Goal: Information Seeking & Learning: Find specific fact

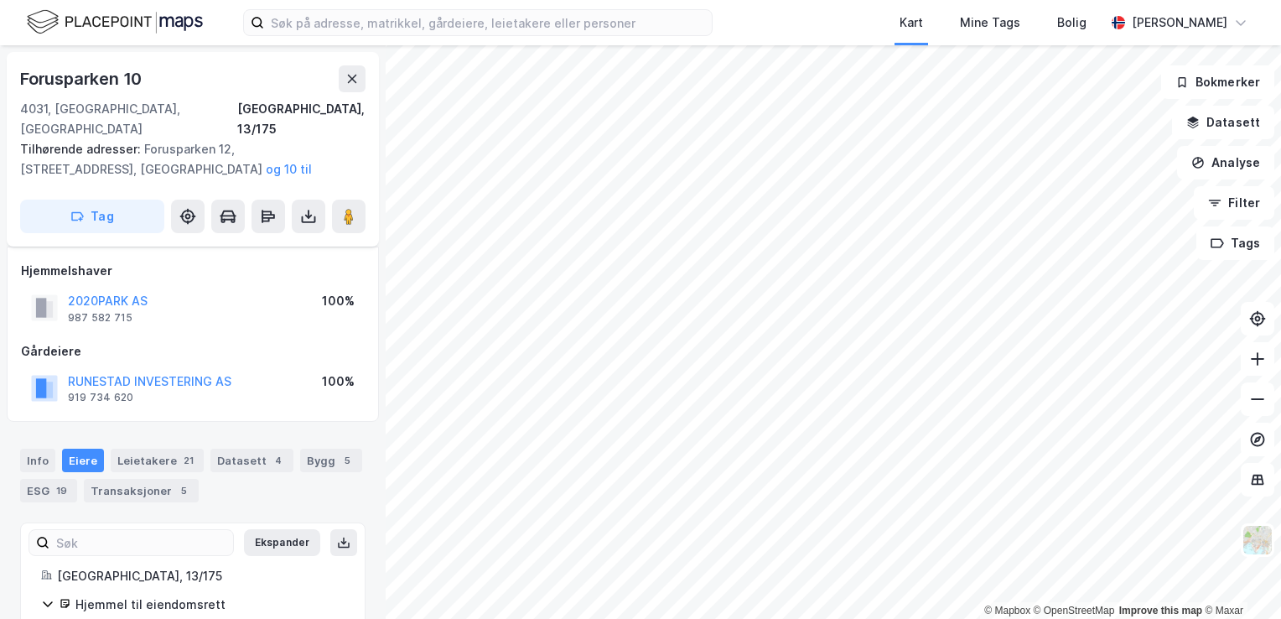
scroll to position [73, 0]
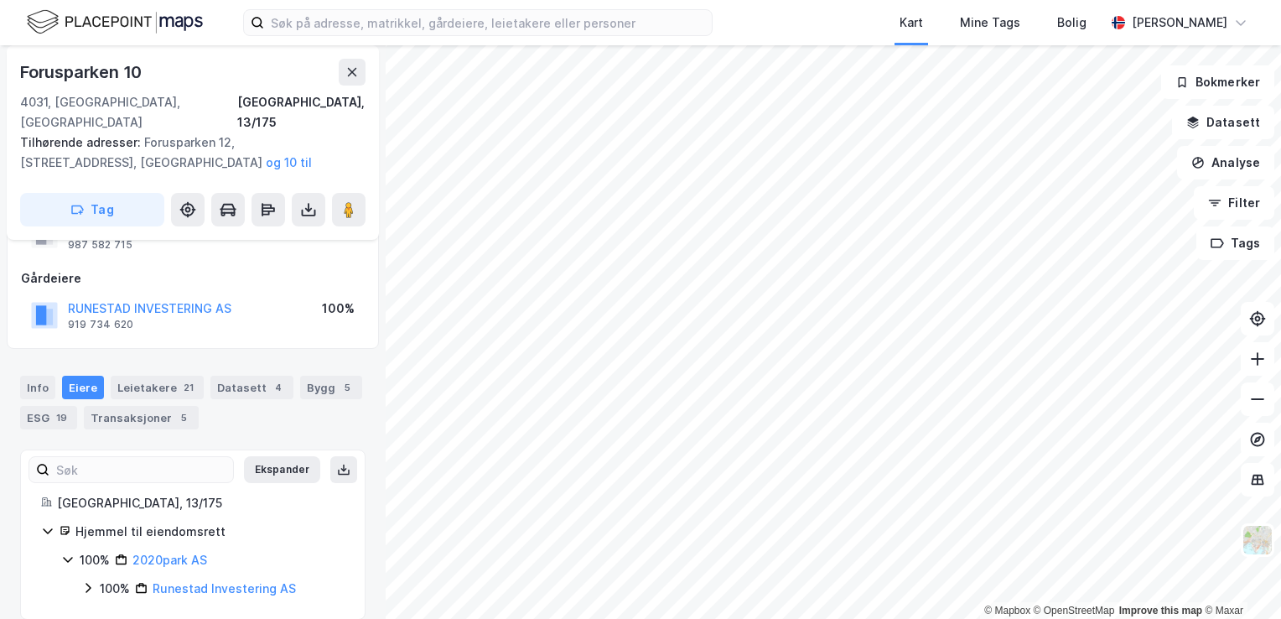
click at [91, 581] on icon at bounding box center [87, 587] width 13 height 13
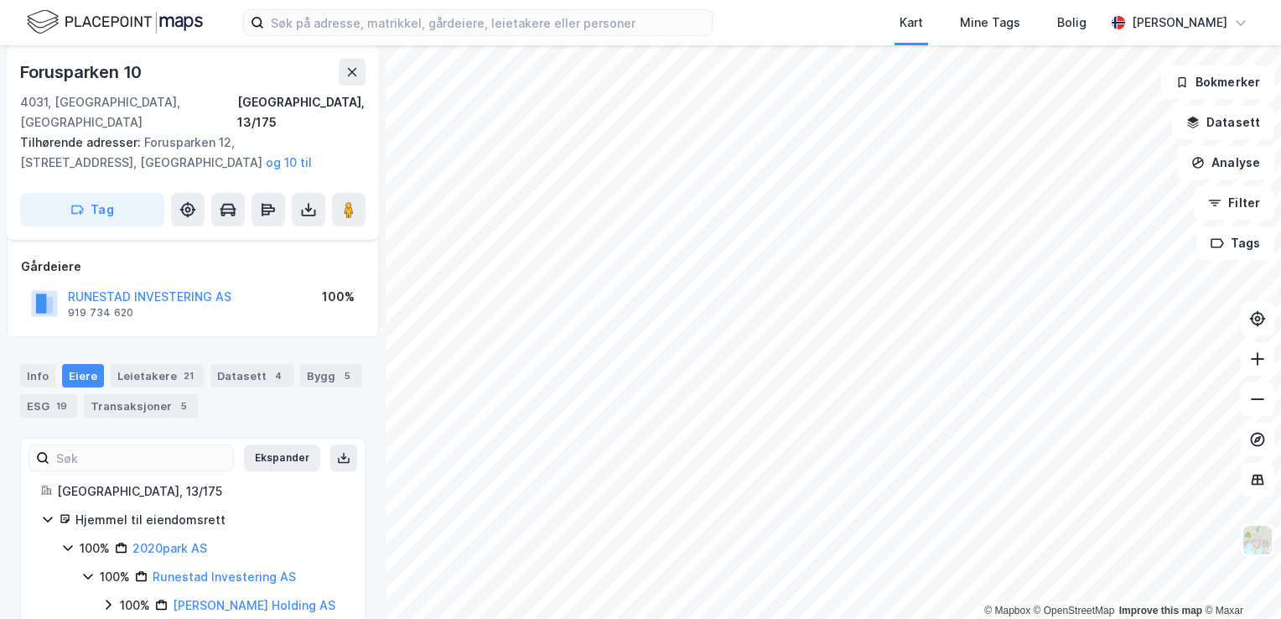
scroll to position [101, 0]
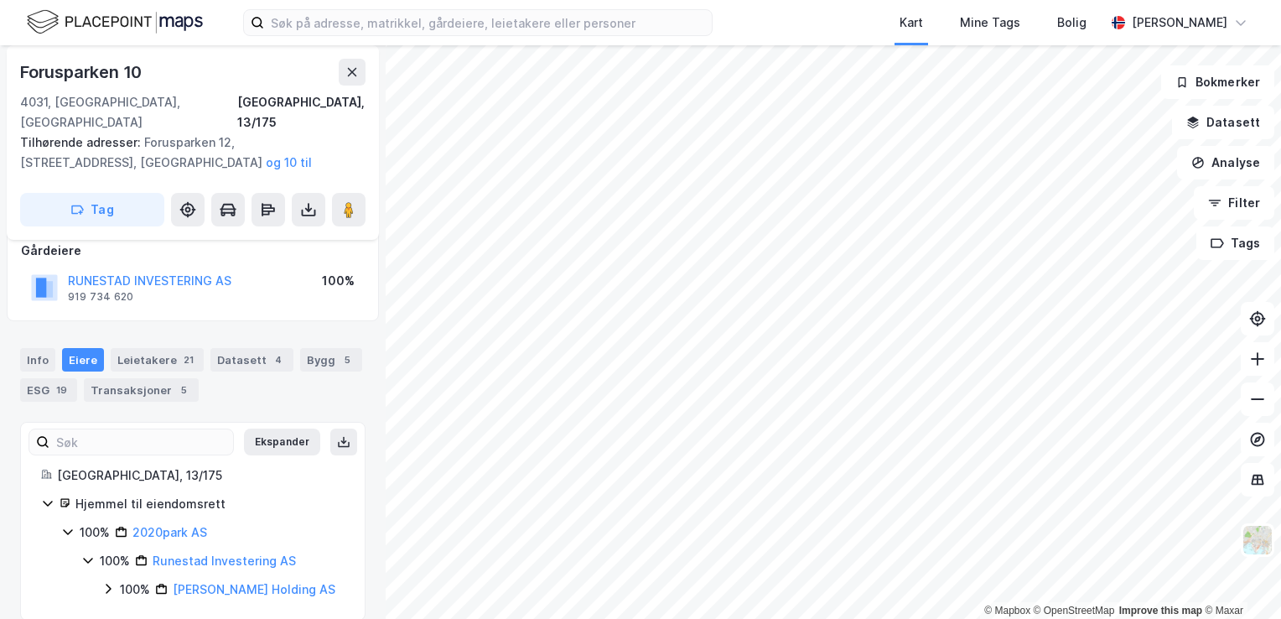
click at [111, 584] on icon at bounding box center [108, 589] width 5 height 10
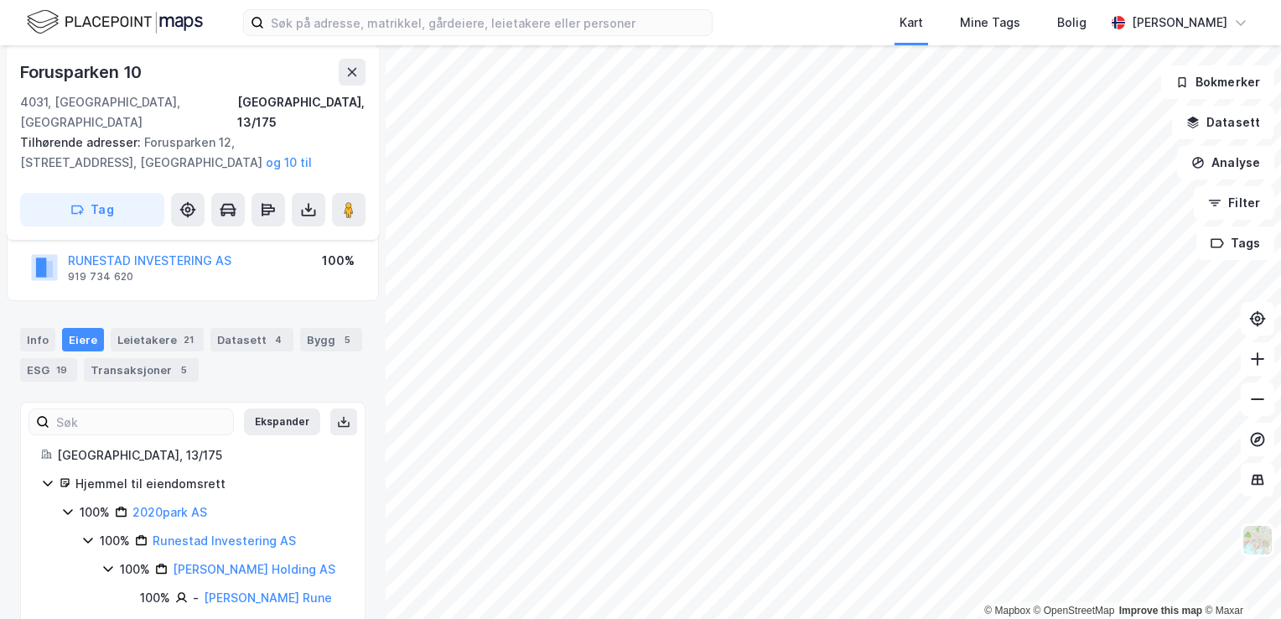
scroll to position [130, 0]
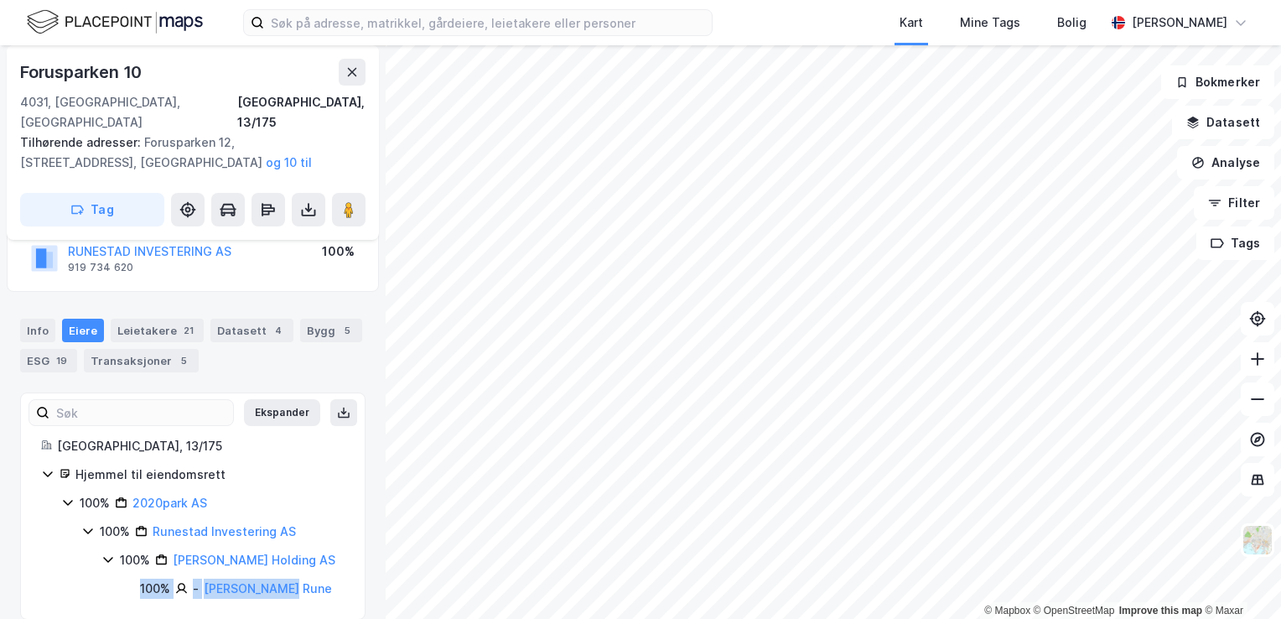
drag, startPoint x: 297, startPoint y: 565, endPoint x: 127, endPoint y: 560, distance: 169.4
click at [127, 578] on div "100% - Runestad Rune" at bounding box center [233, 588] width 223 height 20
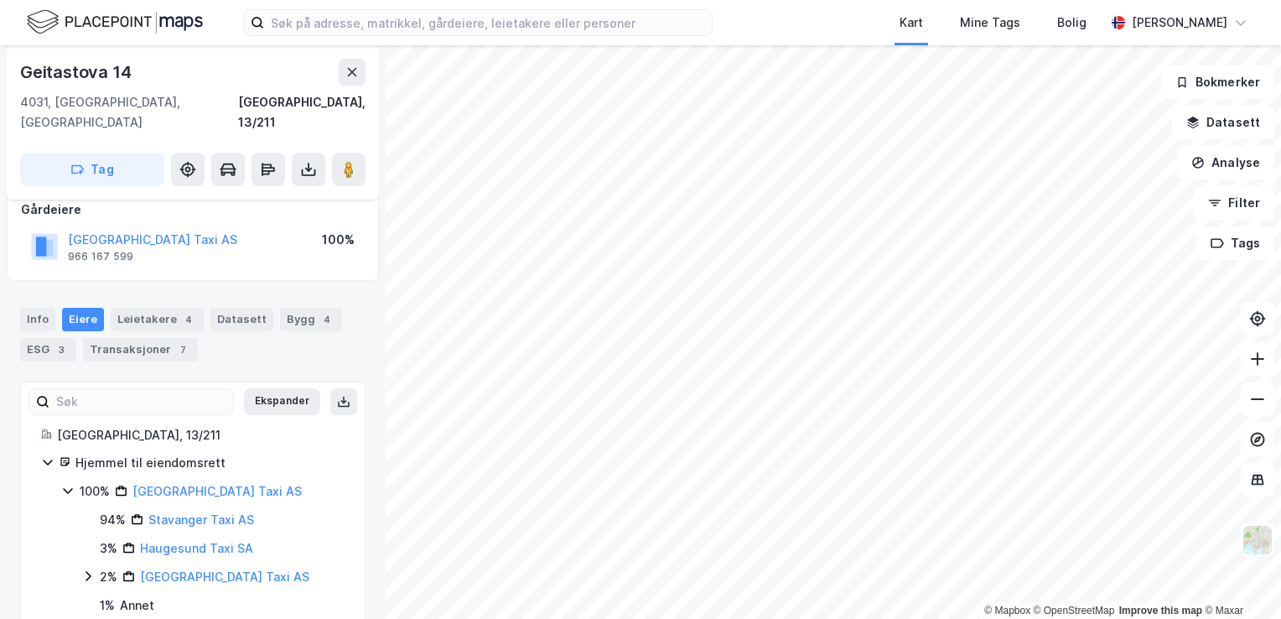
scroll to position [117, 0]
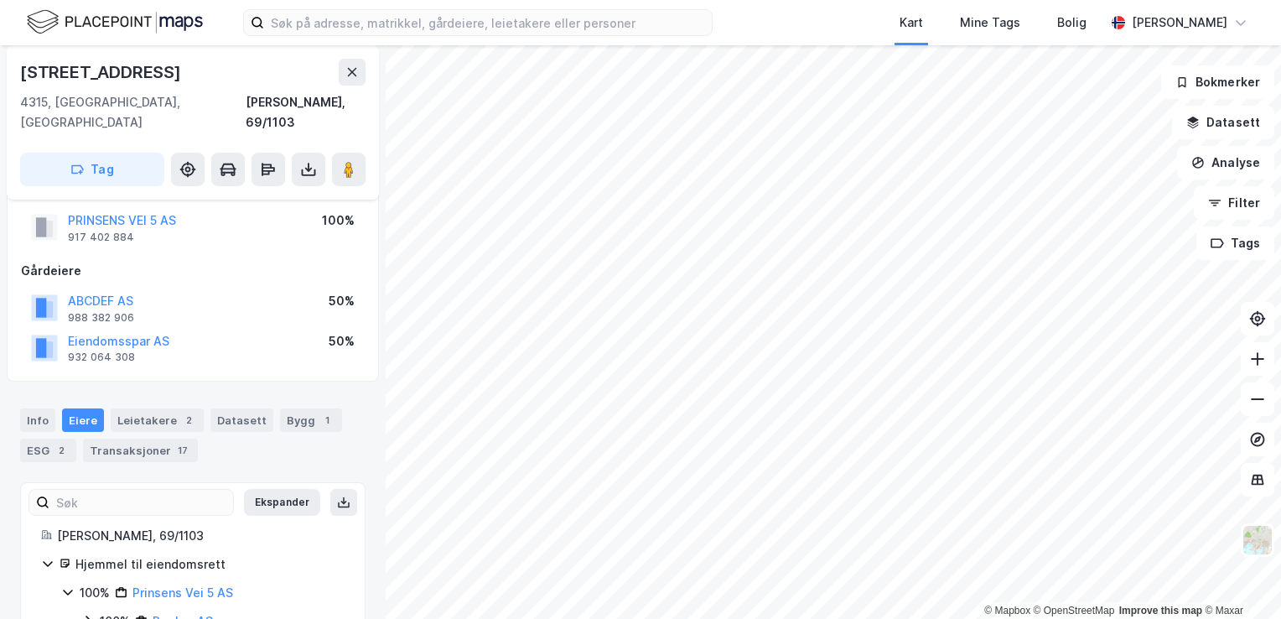
scroll to position [73, 0]
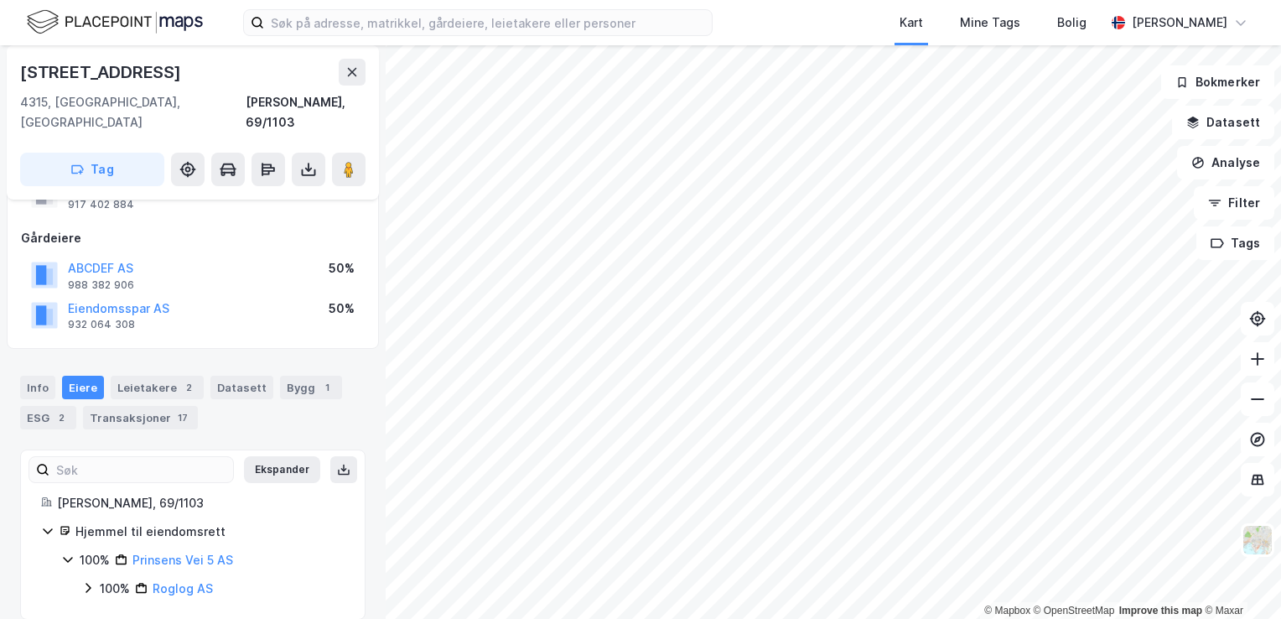
click at [87, 583] on icon at bounding box center [88, 588] width 5 height 10
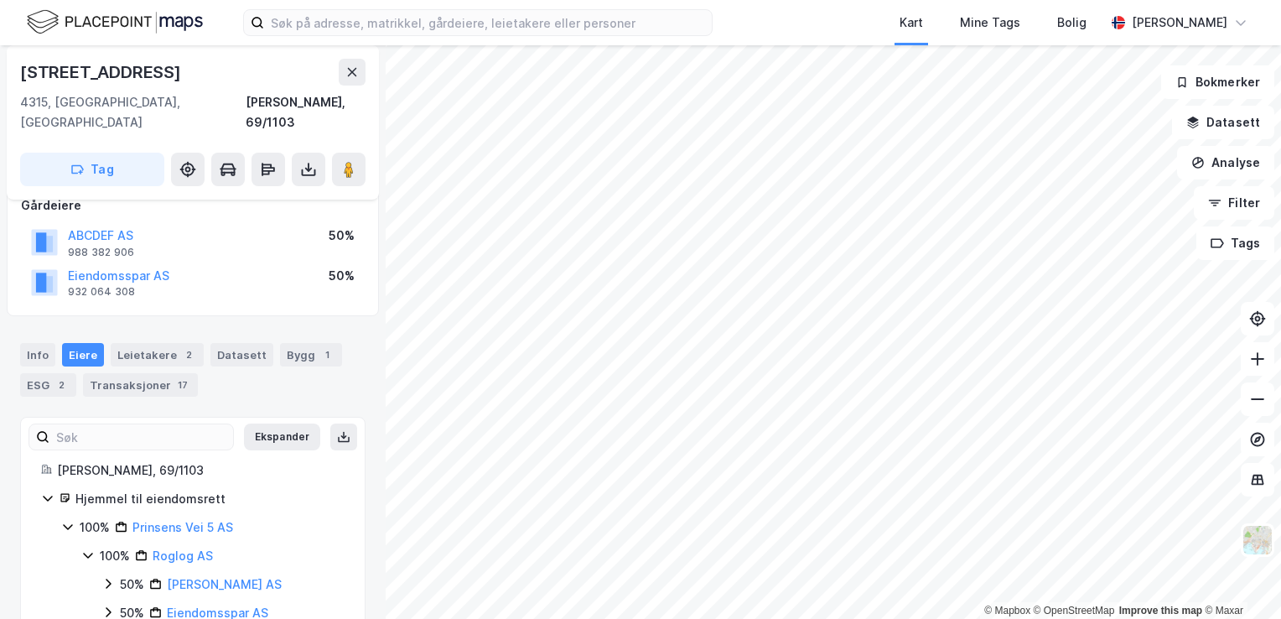
scroll to position [130, 0]
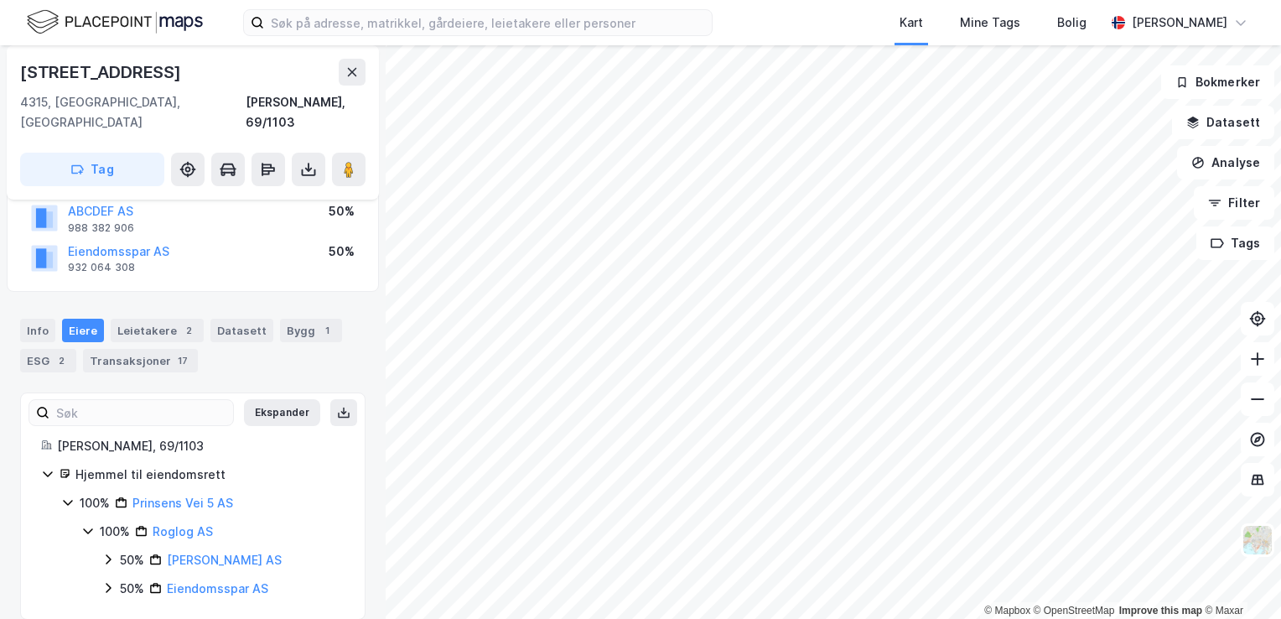
click at [91, 75] on div "Prinsens Vei 5" at bounding box center [102, 72] width 164 height 27
drag, startPoint x: 91, startPoint y: 75, endPoint x: 281, endPoint y: 79, distance: 189.5
click at [283, 80] on div "Prinsens Vei 5" at bounding box center [192, 72] width 345 height 27
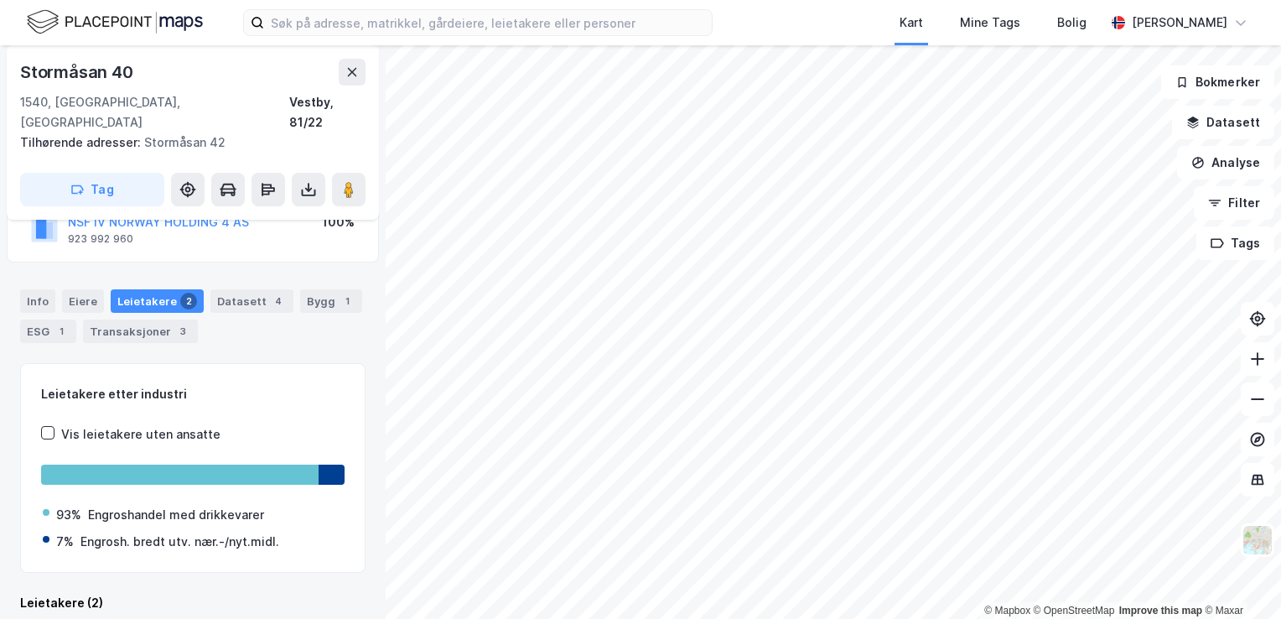
scroll to position [339, 0]
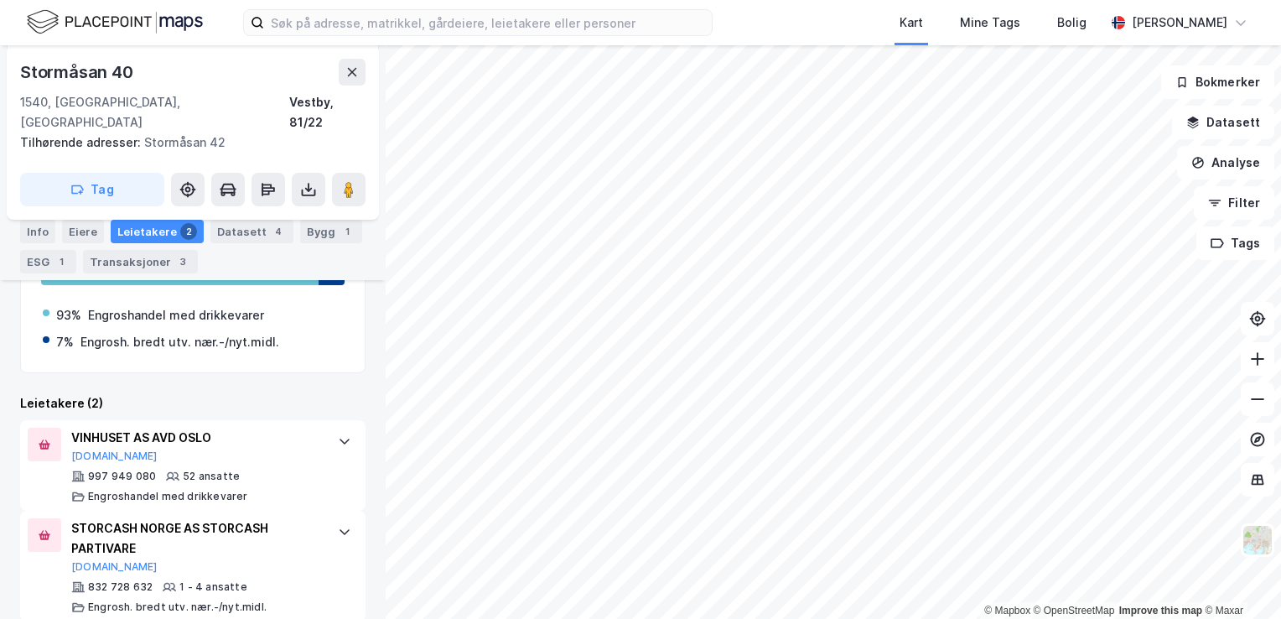
click at [75, 233] on div "Eiere" at bounding box center [83, 231] width 42 height 23
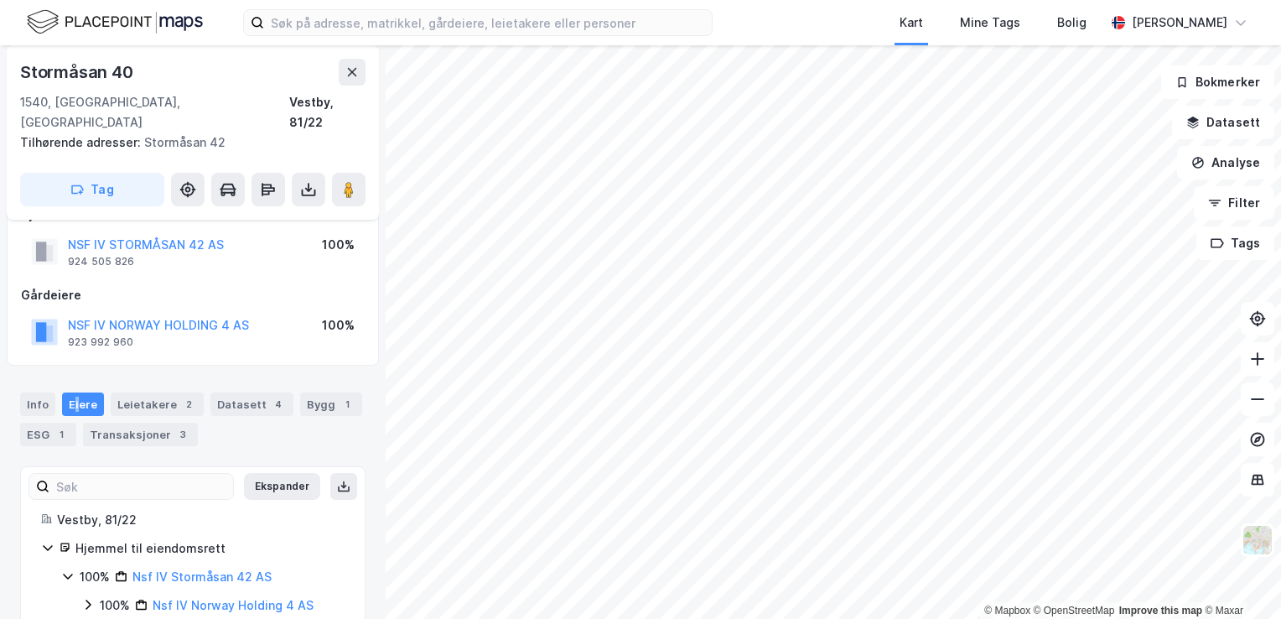
scroll to position [53, 0]
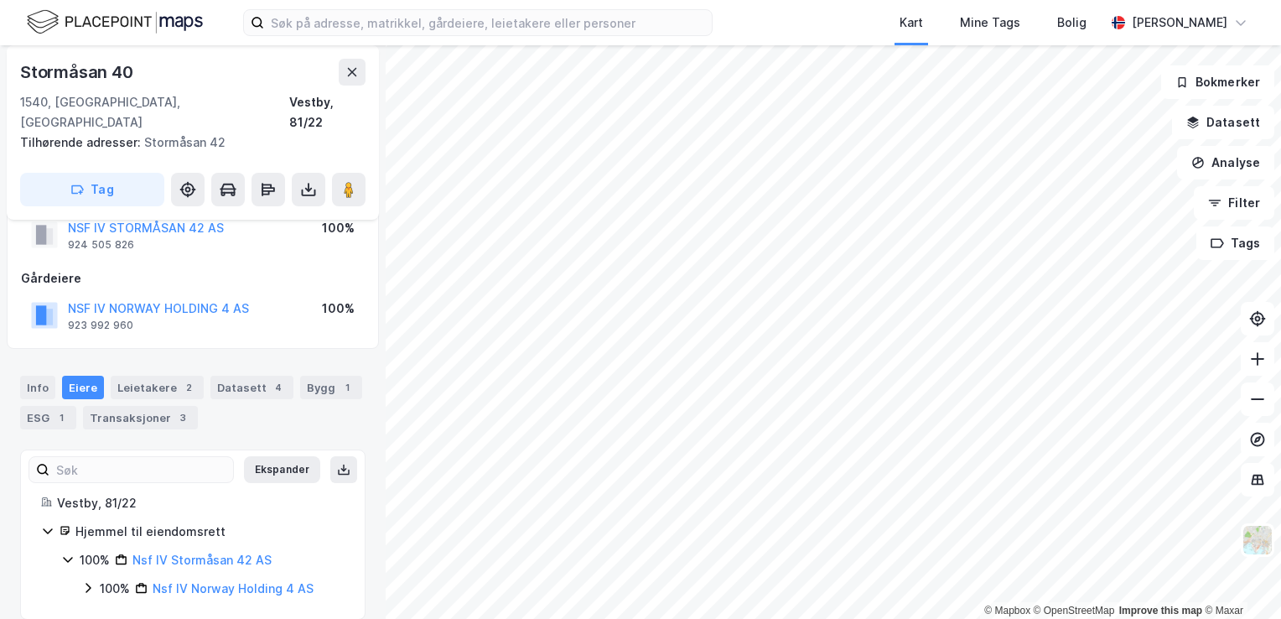
click at [86, 581] on icon at bounding box center [87, 587] width 13 height 13
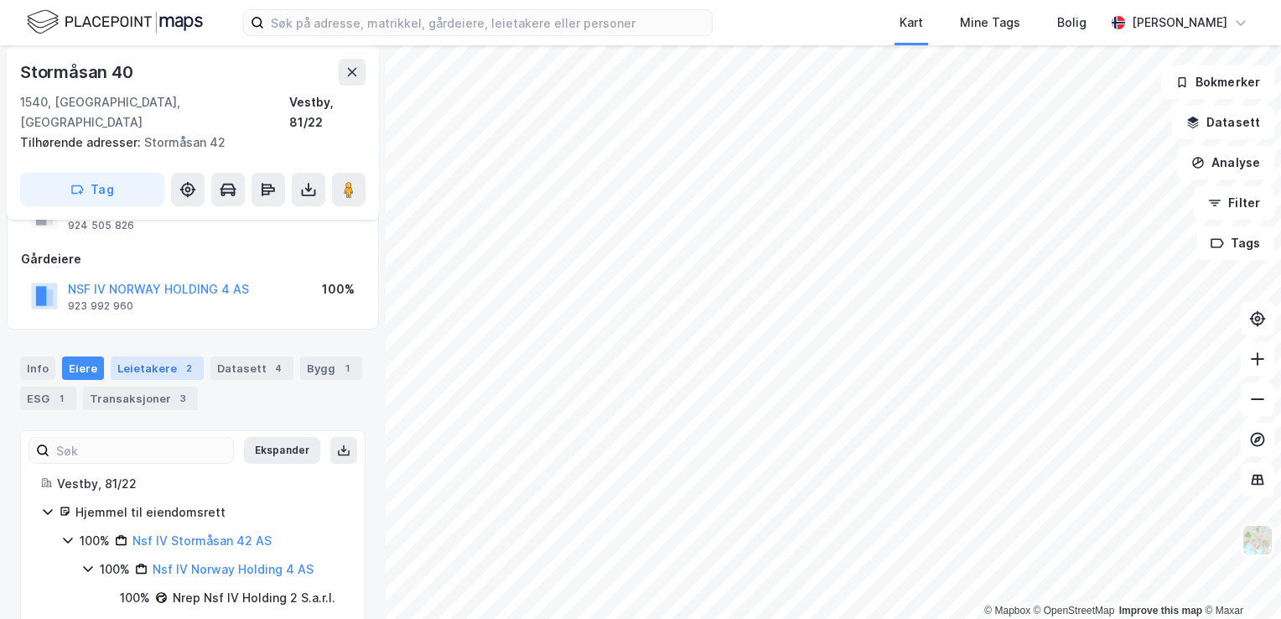
scroll to position [80, 0]
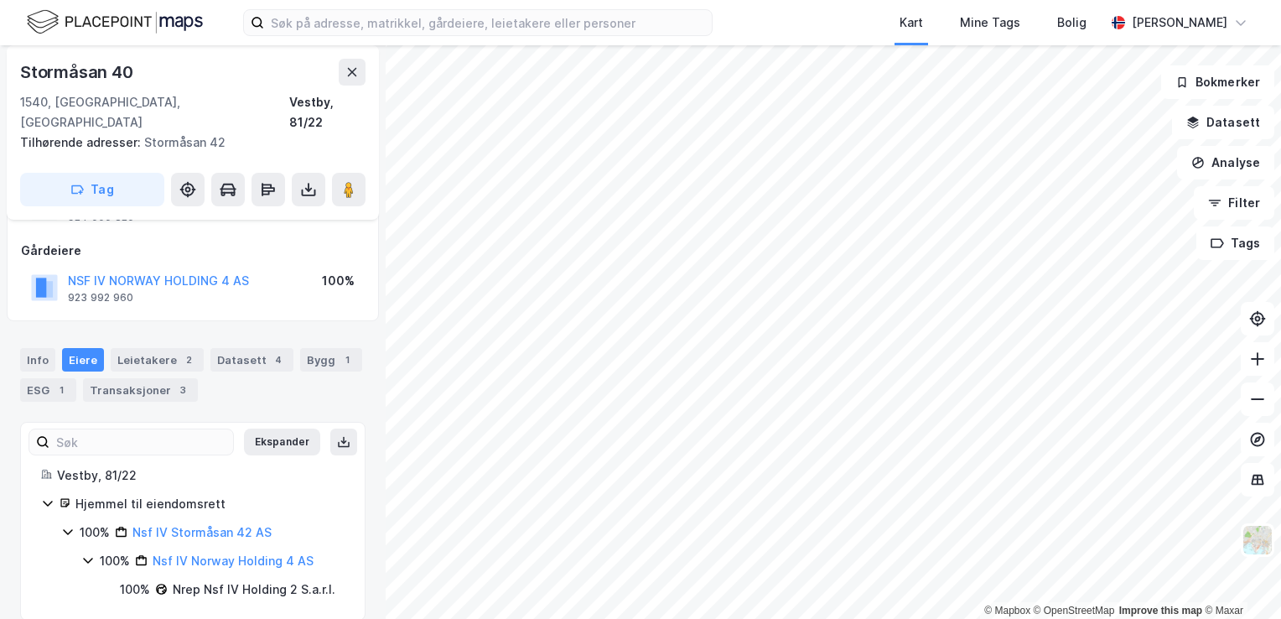
click at [236, 579] on div "Nrep Nsf IV Holding 2 S.a.r.l." at bounding box center [254, 589] width 163 height 20
drag, startPoint x: 236, startPoint y: 568, endPoint x: 198, endPoint y: 569, distance: 37.8
click at [198, 579] on div "Nrep Nsf IV Holding 2 S.a.r.l." at bounding box center [254, 589] width 163 height 20
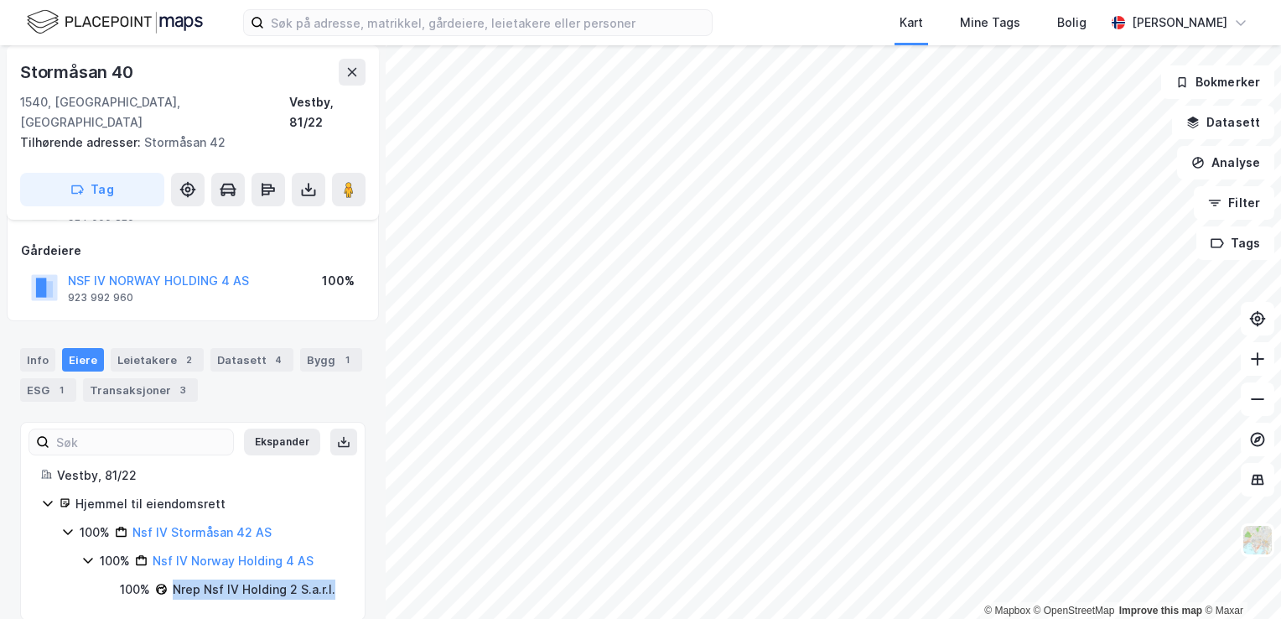
click at [192, 579] on div "Nrep Nsf IV Holding 2 S.a.r.l." at bounding box center [254, 589] width 163 height 20
drag, startPoint x: 192, startPoint y: 569, endPoint x: 240, endPoint y: 571, distance: 47.8
click at [240, 579] on div "Nrep Nsf IV Holding 2 S.a.r.l." at bounding box center [254, 589] width 163 height 20
click at [252, 579] on div "Nrep Nsf IV Holding 2 S.a.r.l." at bounding box center [254, 589] width 163 height 20
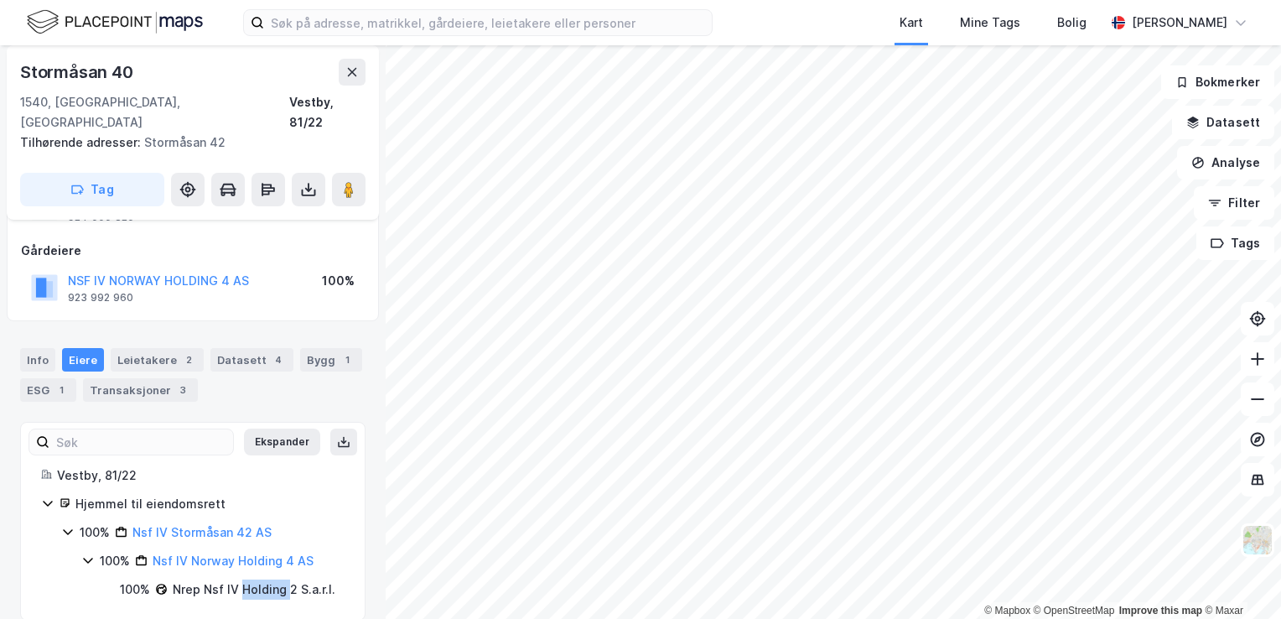
click at [252, 579] on div "Nrep Nsf IV Holding 2 S.a.r.l." at bounding box center [254, 589] width 163 height 20
drag, startPoint x: 252, startPoint y: 568, endPoint x: 234, endPoint y: 574, distance: 19.4
click at [246, 579] on div "Nrep Nsf IV Holding 2 S.a.r.l." at bounding box center [254, 589] width 163 height 20
click at [195, 579] on div "Nrep Nsf IV Holding 2 S.a.r.l." at bounding box center [254, 589] width 163 height 20
drag, startPoint x: 207, startPoint y: 573, endPoint x: 231, endPoint y: 573, distance: 24.3
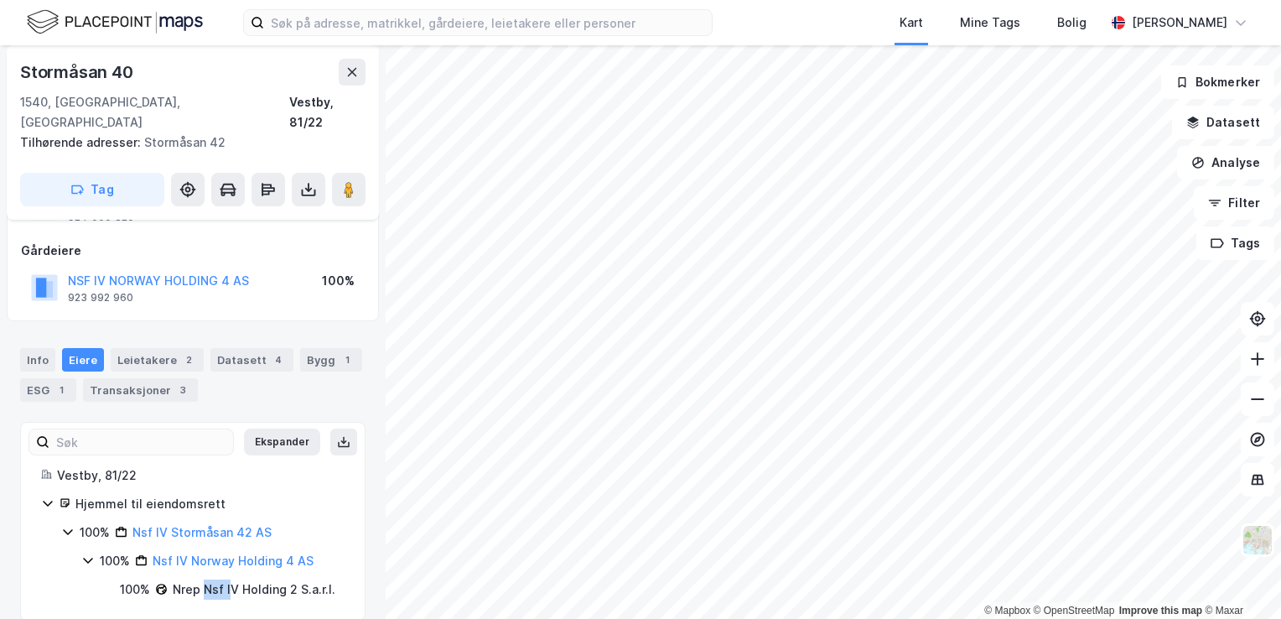
click at [231, 579] on div "Nrep Nsf IV Holding 2 S.a.r.l." at bounding box center [254, 589] width 163 height 20
click at [236, 579] on div "Nrep Nsf IV Holding 2 S.a.r.l." at bounding box center [254, 589] width 163 height 20
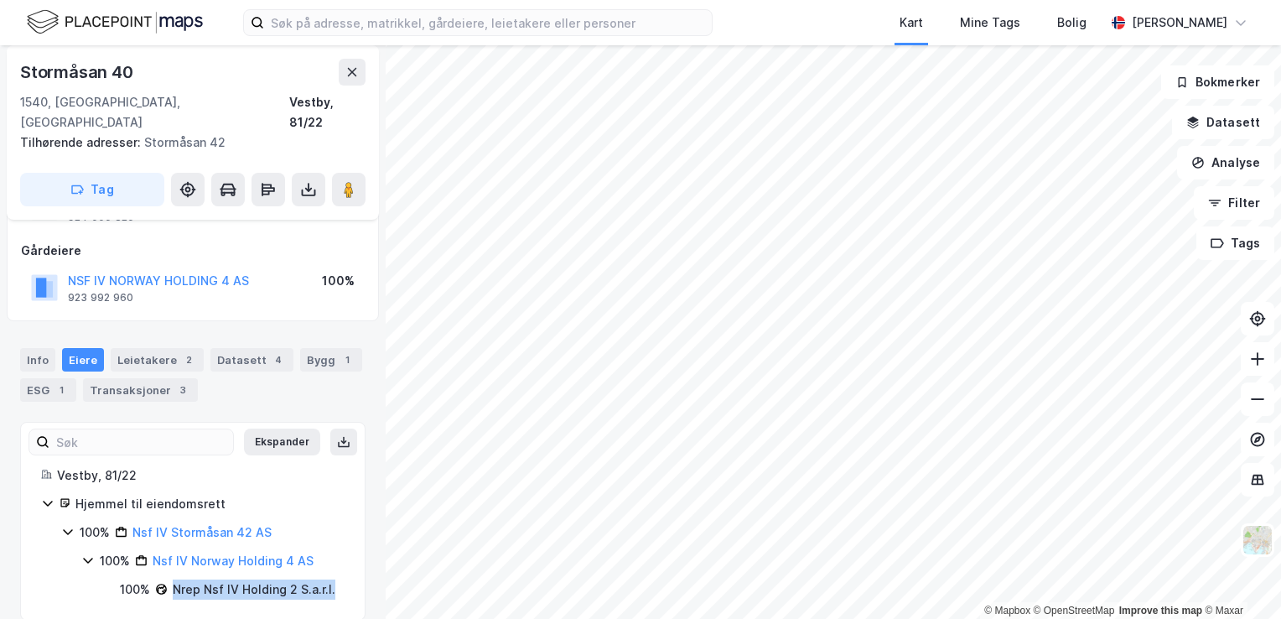
drag, startPoint x: 236, startPoint y: 573, endPoint x: 292, endPoint y: 568, distance: 55.6
click at [292, 579] on div "Nrep Nsf IV Holding 2 S.a.r.l." at bounding box center [254, 589] width 163 height 20
click at [316, 579] on div "Nrep Nsf IV Holding 2 S.a.r.l." at bounding box center [254, 589] width 163 height 20
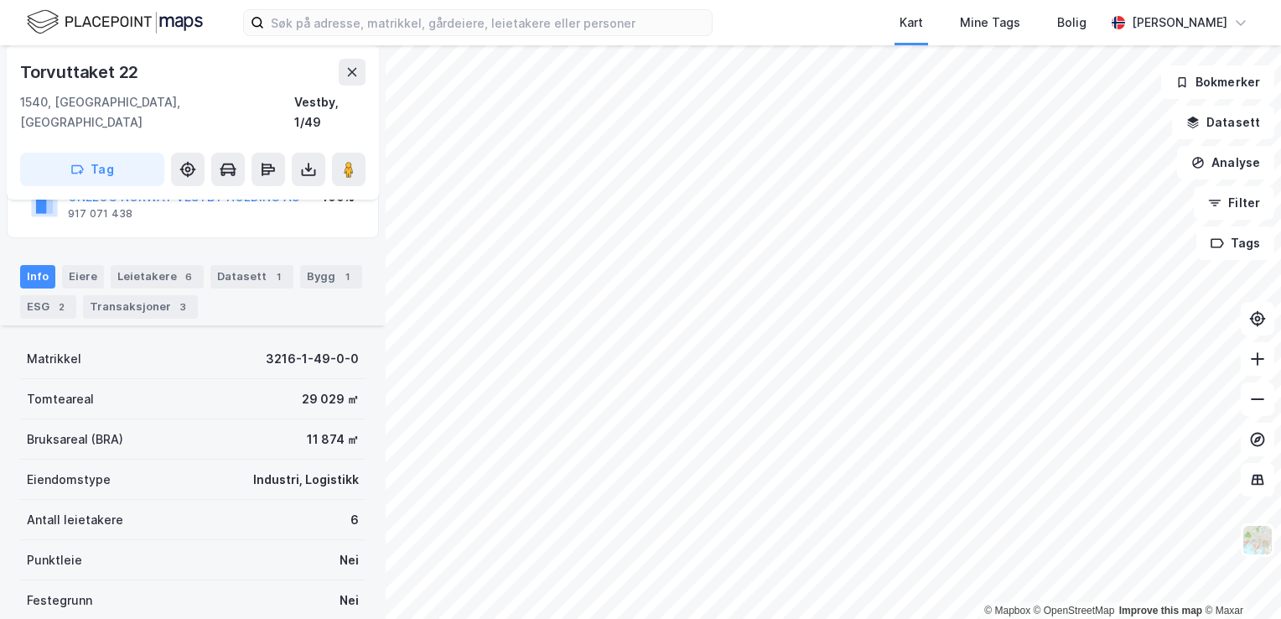
scroll to position [293, 0]
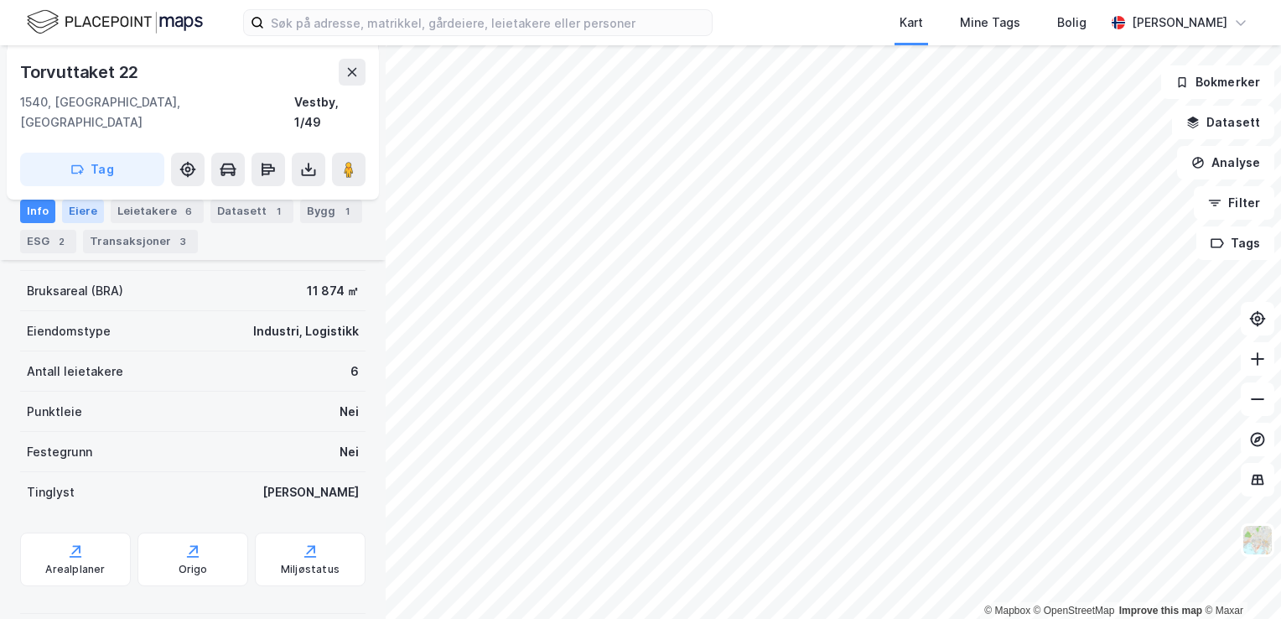
click at [80, 218] on div "Eiere" at bounding box center [83, 211] width 42 height 23
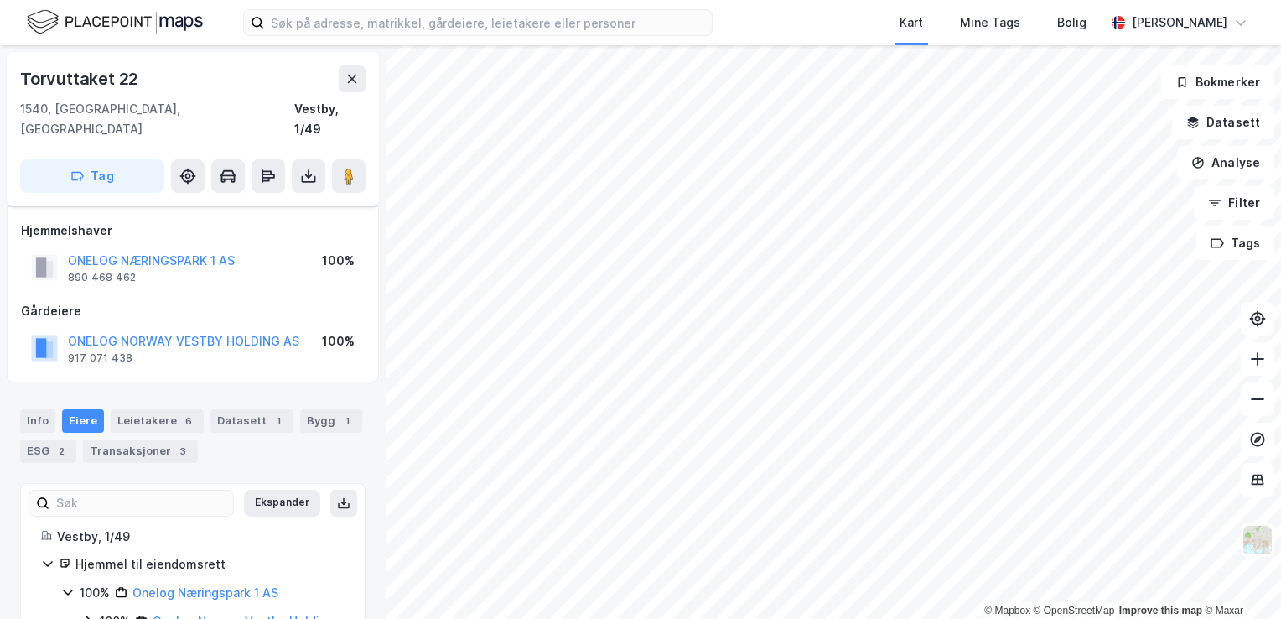
scroll to position [53, 0]
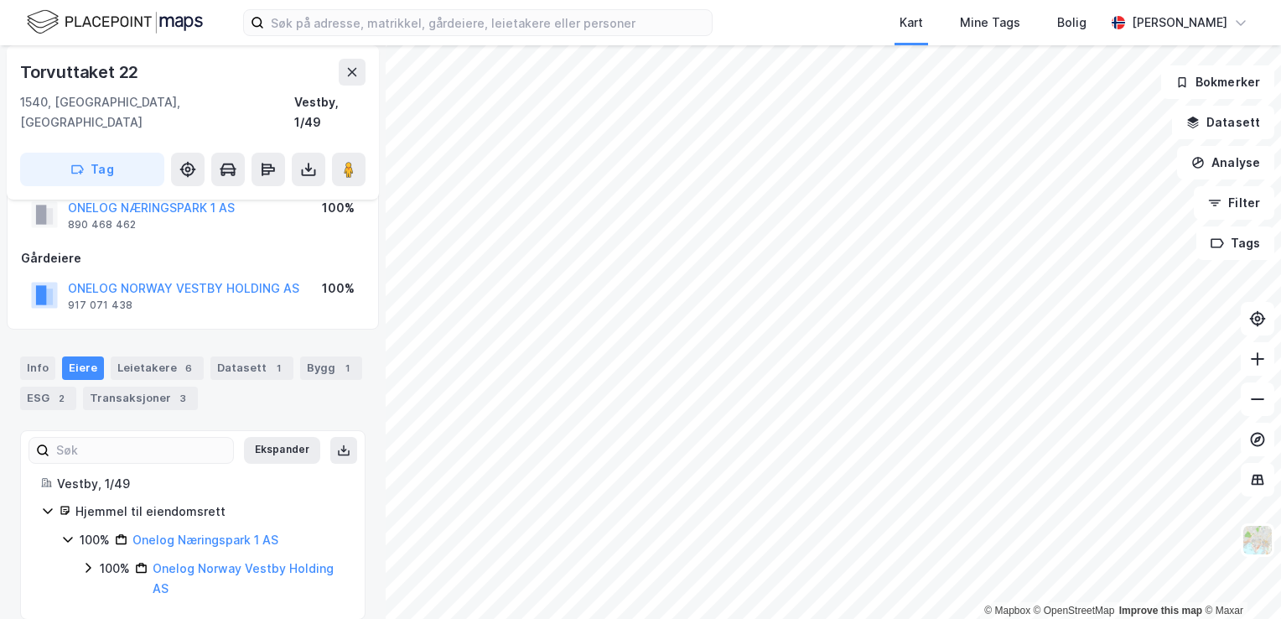
click at [83, 535] on div "100% Onelog Næringspark 1 AS 100% Onelog [GEOGRAPHIC_DATA] Vestby Holding AS" at bounding box center [202, 564] width 283 height 69
click at [85, 561] on icon at bounding box center [87, 567] width 13 height 13
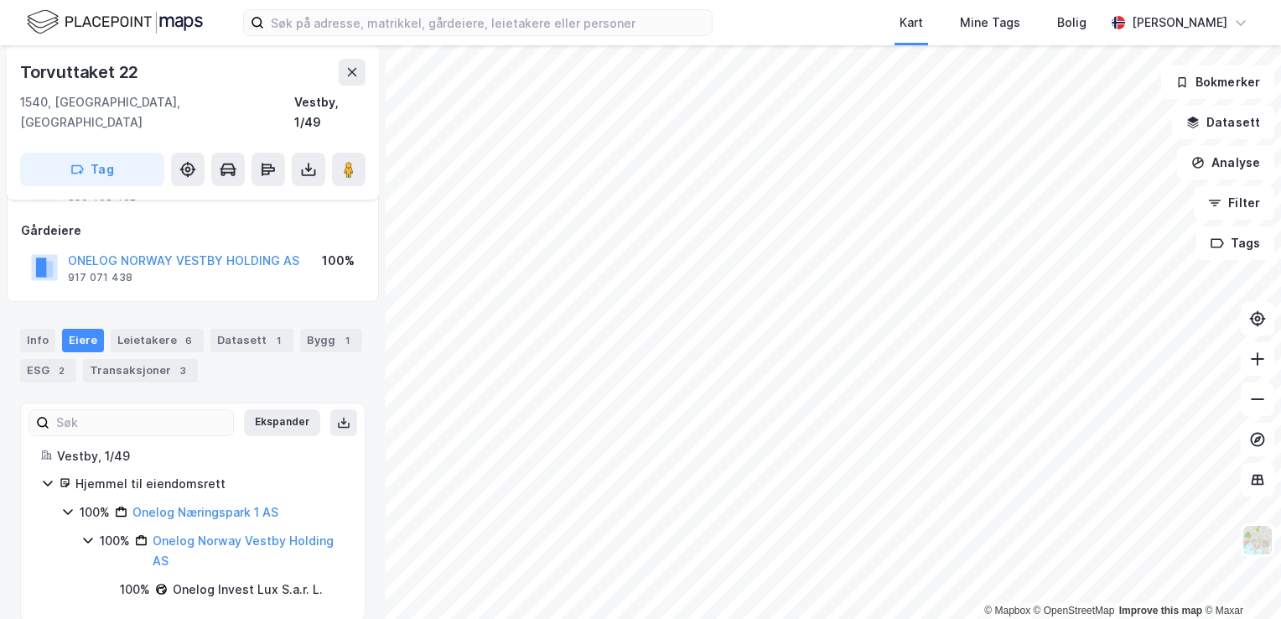
click at [189, 579] on div "Onelog Invest Lux S.a.r. L." at bounding box center [248, 589] width 150 height 20
drag, startPoint x: 189, startPoint y: 571, endPoint x: 261, endPoint y: 582, distance: 72.1
click at [261, 582] on div "Ekspander Vestby, 1/49 Hjemmel til eiendomsrett 100% Onelog Næringspark 1 AS 10…" at bounding box center [192, 511] width 345 height 219
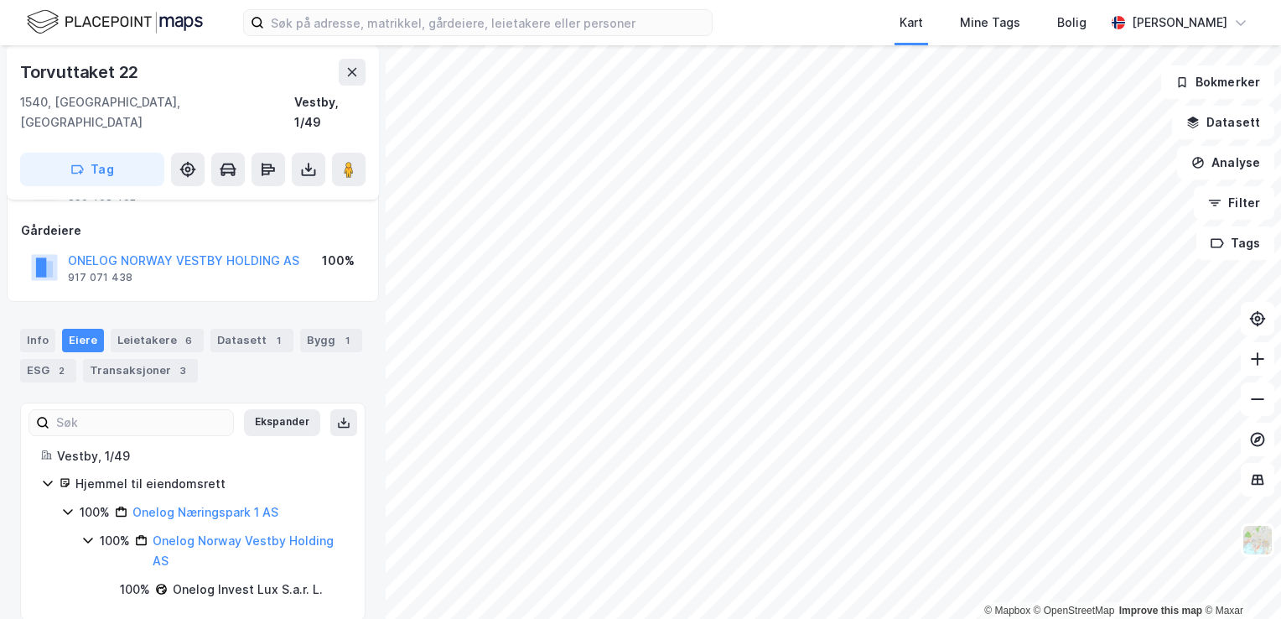
click at [73, 505] on icon at bounding box center [67, 511] width 13 height 13
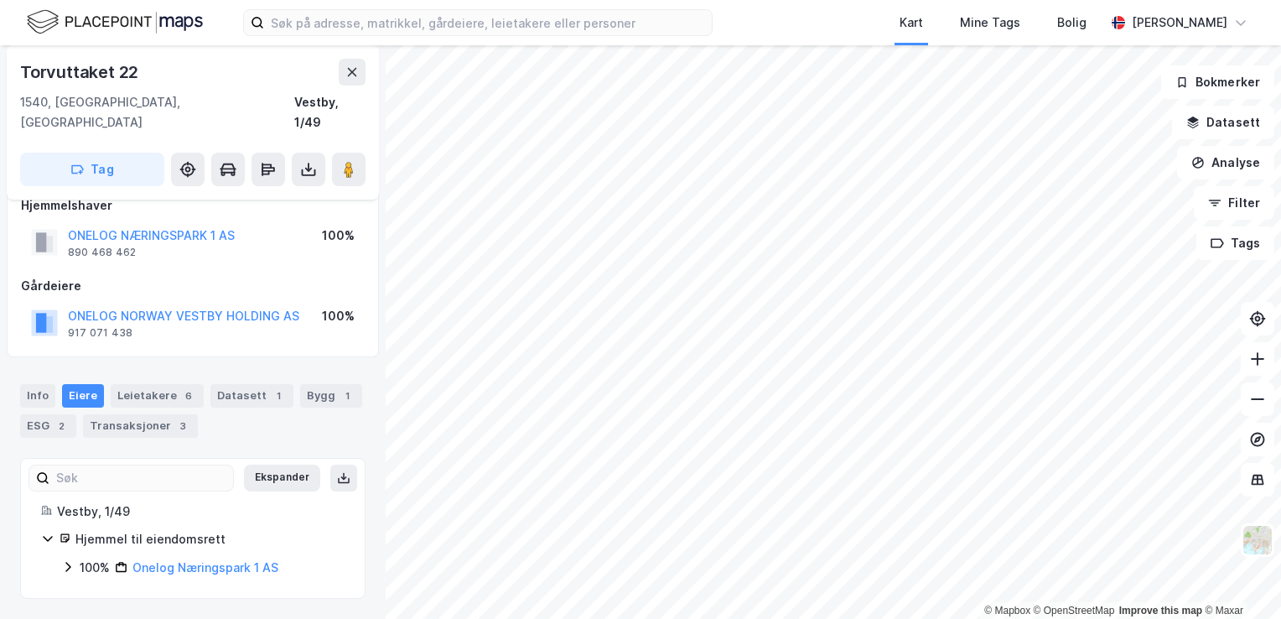
scroll to position [4, 0]
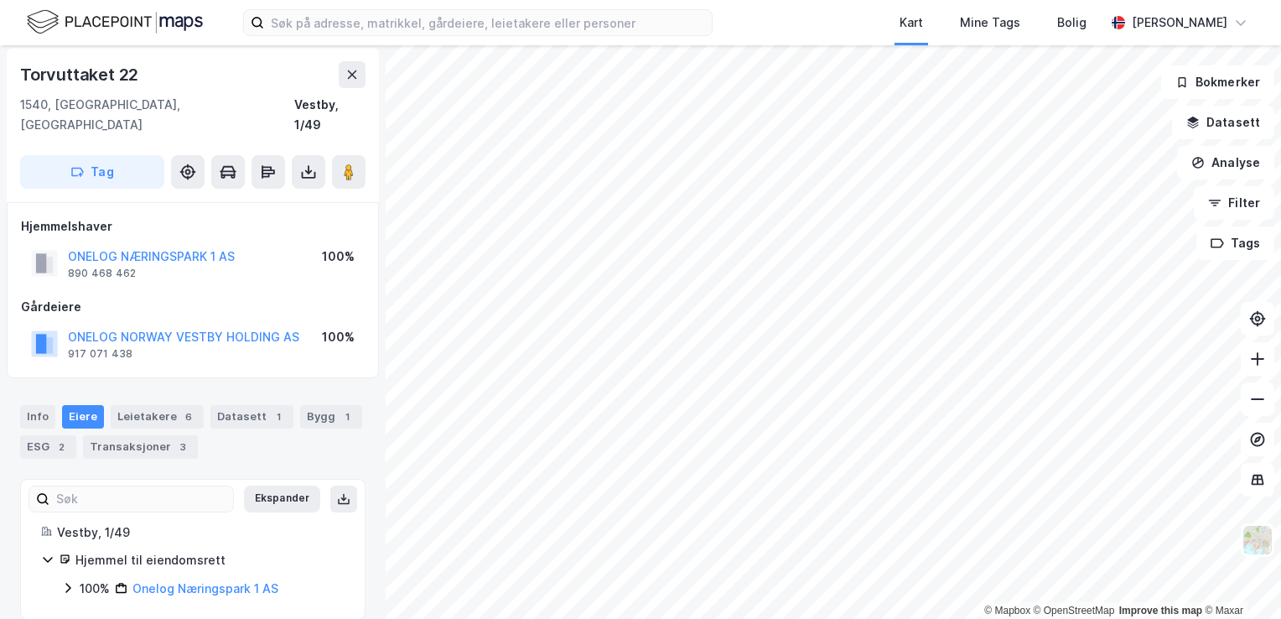
click at [71, 581] on icon at bounding box center [67, 587] width 13 height 13
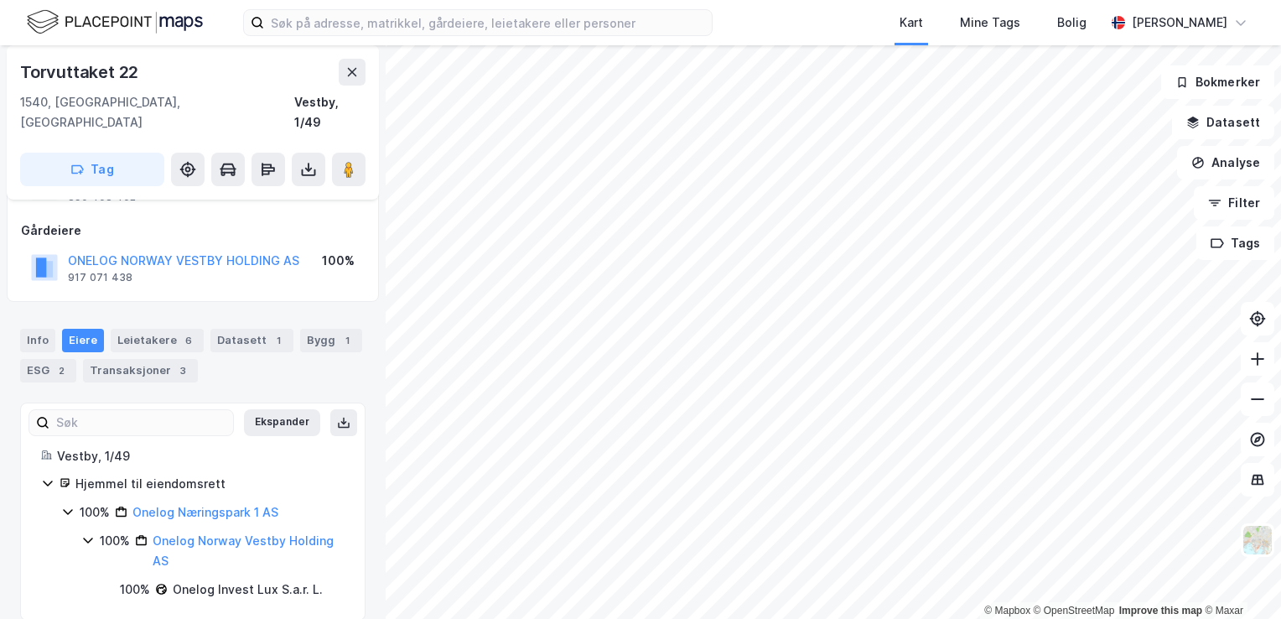
click at [94, 531] on div "100% Onelog Norway Vestby Holding AS" at bounding box center [212, 551] width 263 height 40
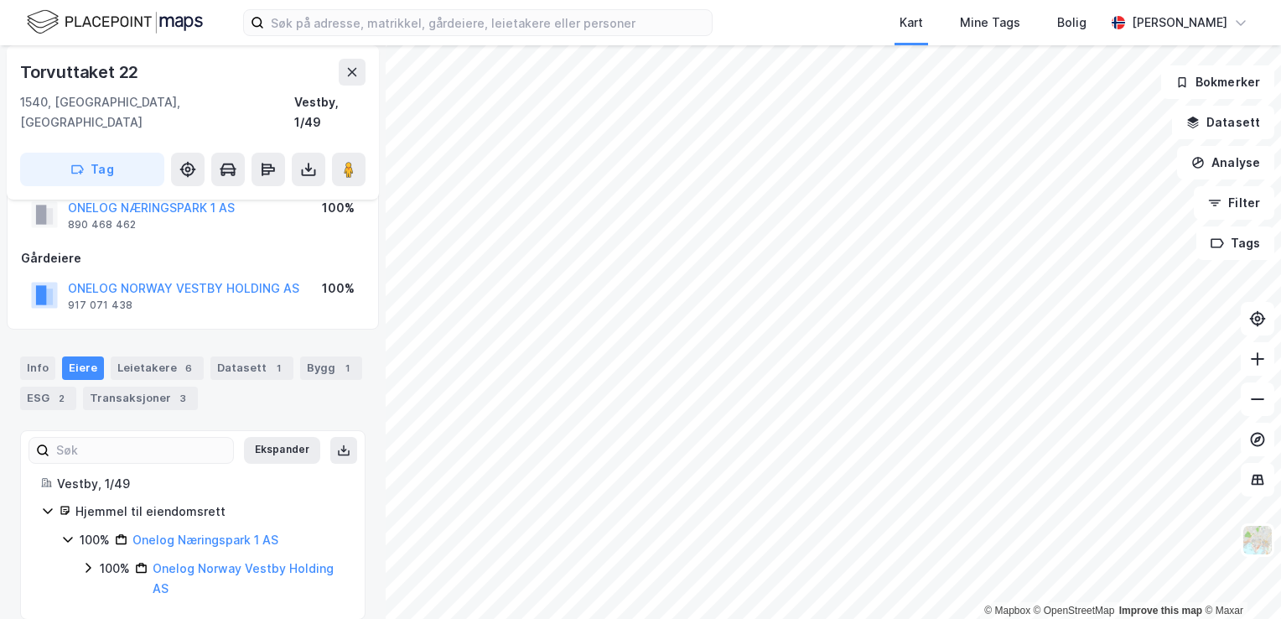
click at [92, 561] on icon at bounding box center [87, 567] width 13 height 13
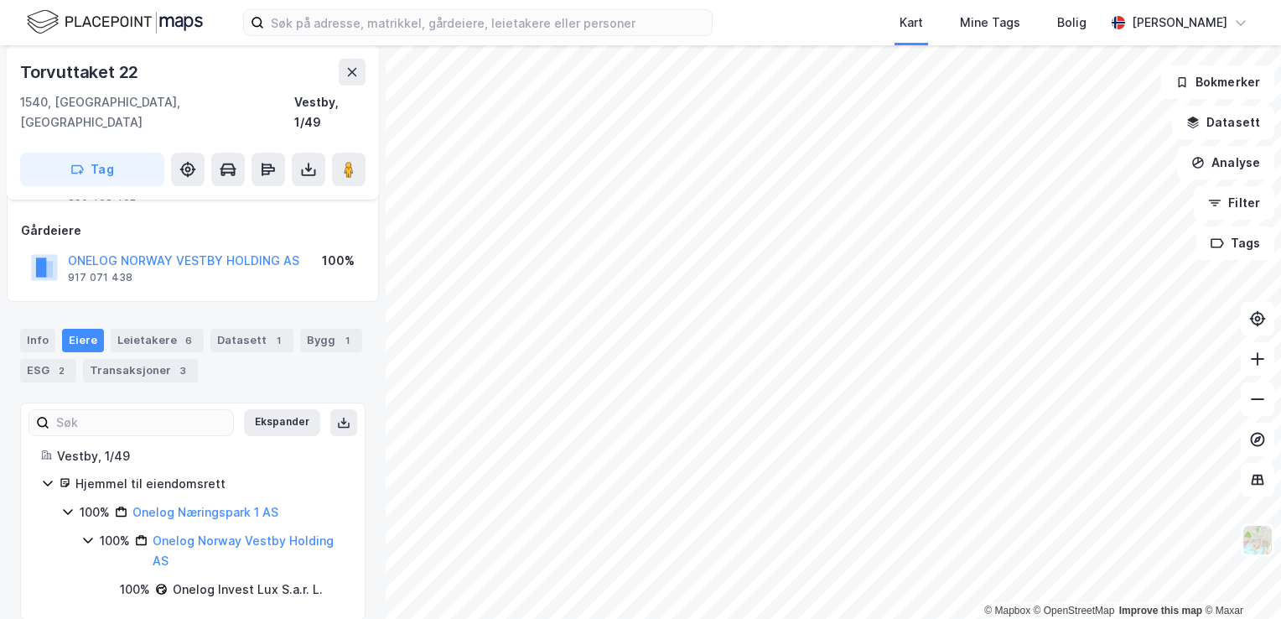
click at [187, 557] on div "100% Onelog Norway Vestby Holding AS 100% Onelog Invest Lux S.a.r. L." at bounding box center [212, 565] width 263 height 69
drag, startPoint x: 187, startPoint y: 557, endPoint x: 238, endPoint y: 569, distance: 52.7
click at [238, 579] on div "Onelog Invest Lux S.a.r. L." at bounding box center [248, 589] width 150 height 20
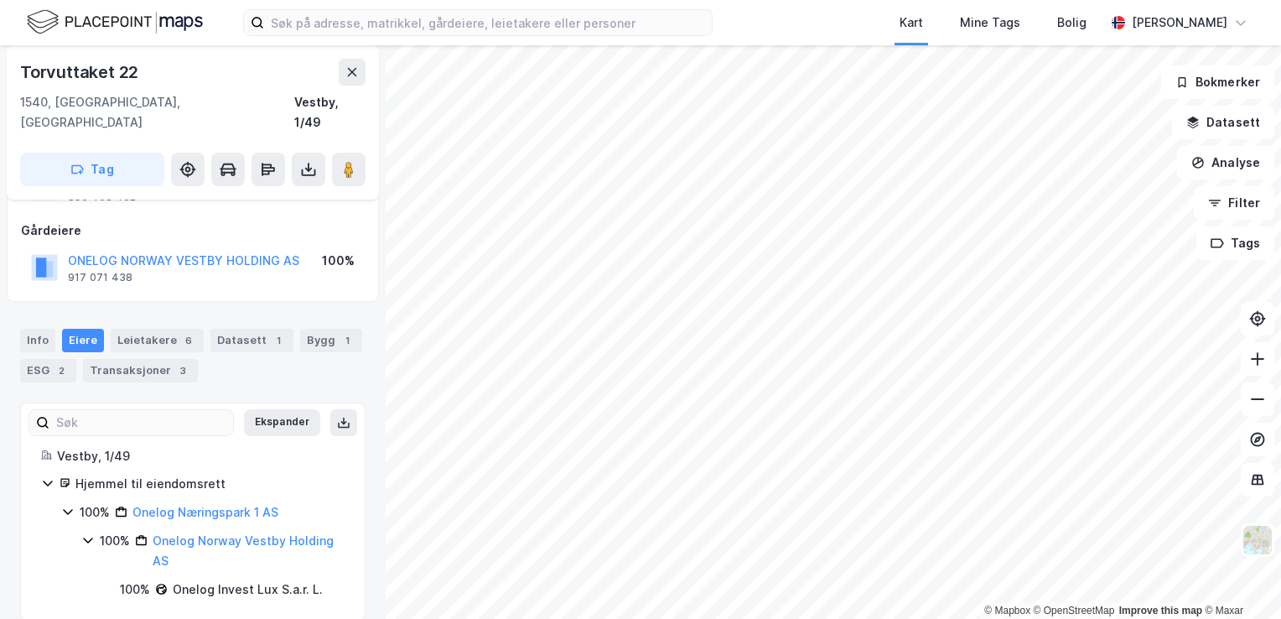
click at [238, 579] on div "Onelog Invest Lux S.a.r. L." at bounding box center [248, 589] width 150 height 20
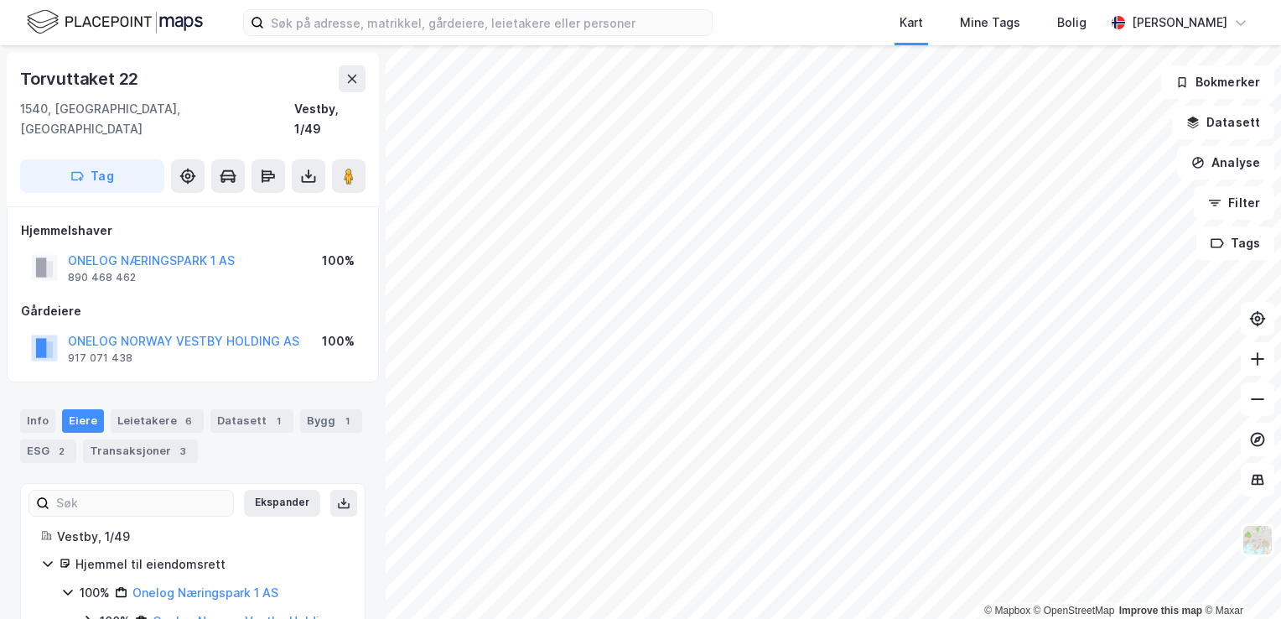
click at [114, 80] on div "Torvuttaket 22" at bounding box center [81, 78] width 122 height 27
copy div "Torvuttaket 22"
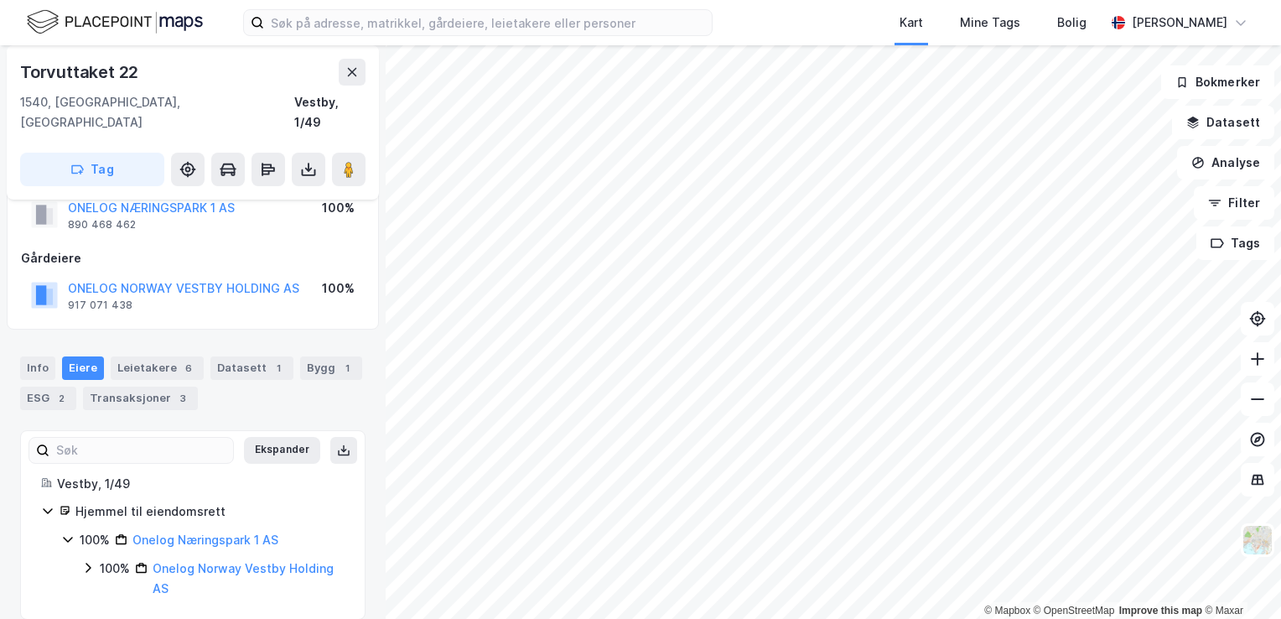
click at [91, 561] on icon at bounding box center [87, 567] width 13 height 13
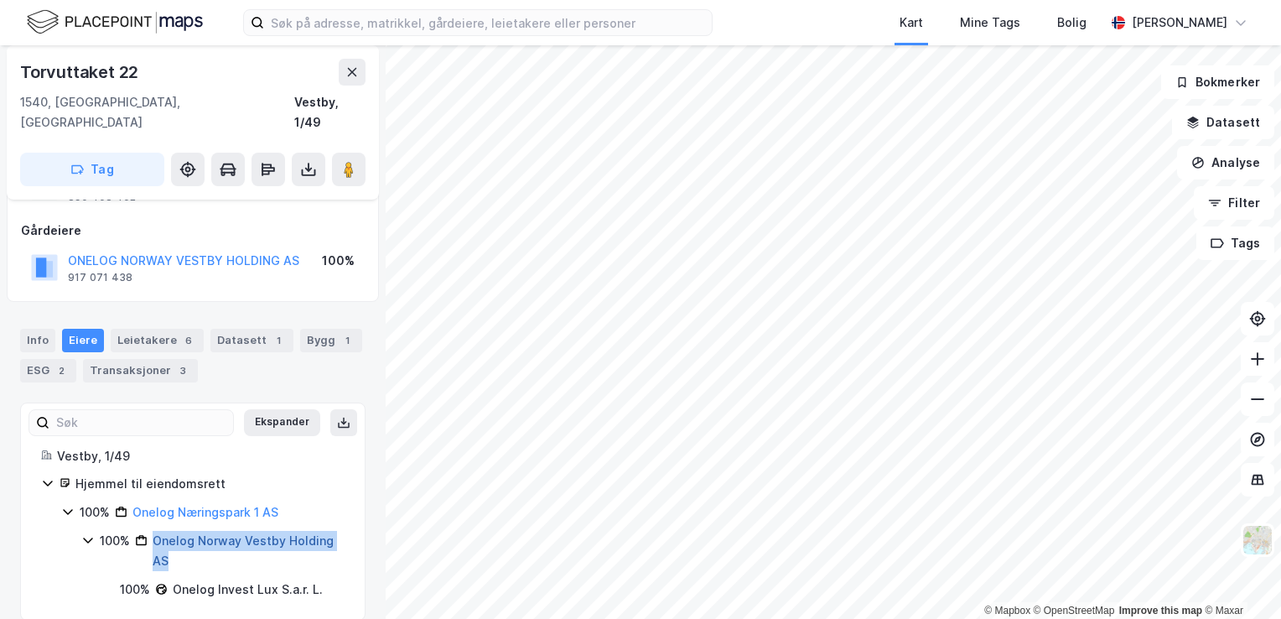
drag, startPoint x: 176, startPoint y: 538, endPoint x: 155, endPoint y: 520, distance: 27.9
click at [155, 531] on div "Onelog Norway Vestby Holding AS" at bounding box center [249, 551] width 192 height 40
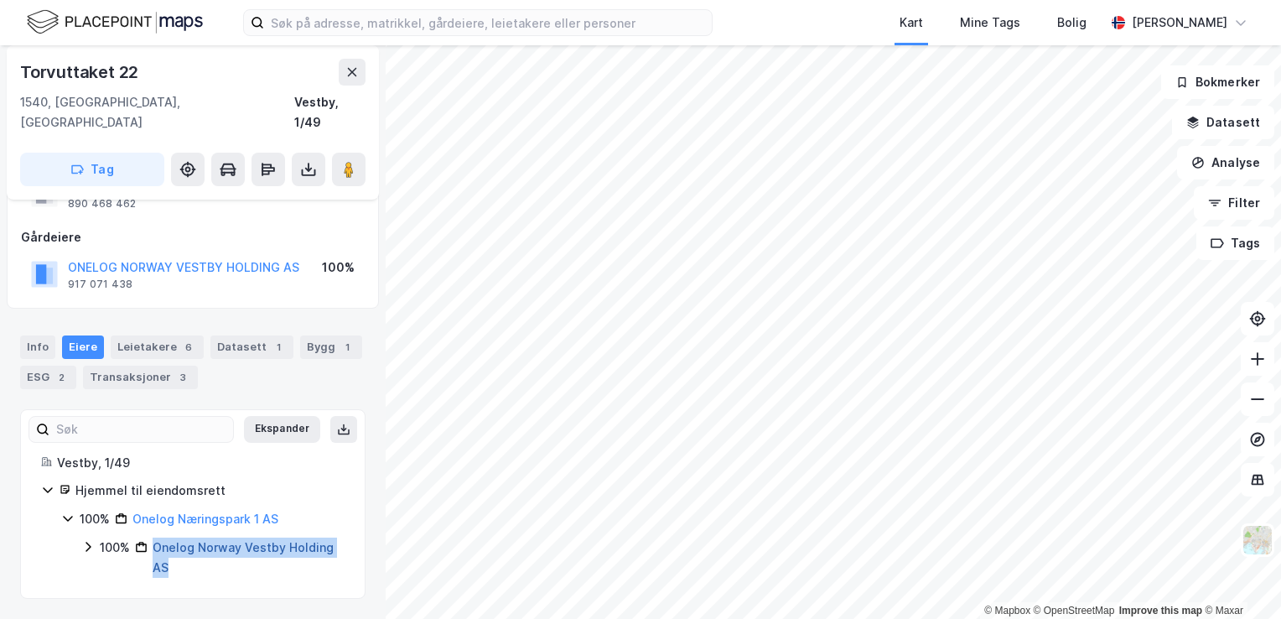
scroll to position [53, 0]
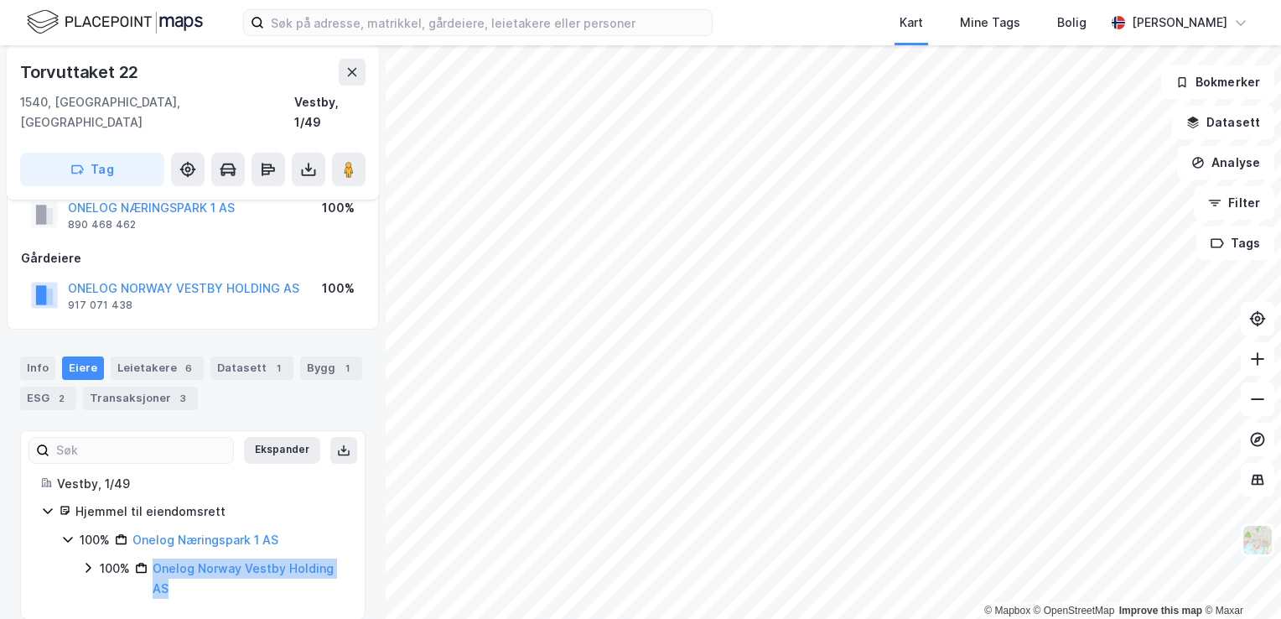
copy link "Onelog Norway Vestby Holding AS"
click at [135, 357] on div "Leietakere 6" at bounding box center [157, 367] width 93 height 23
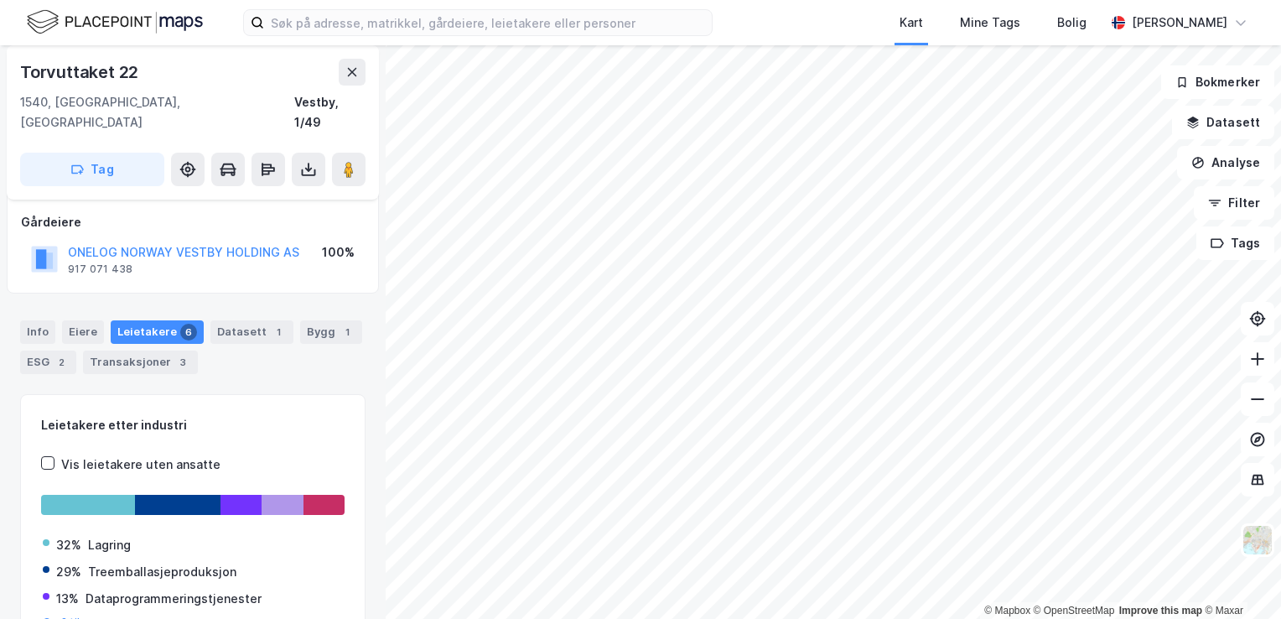
scroll to position [82, 0]
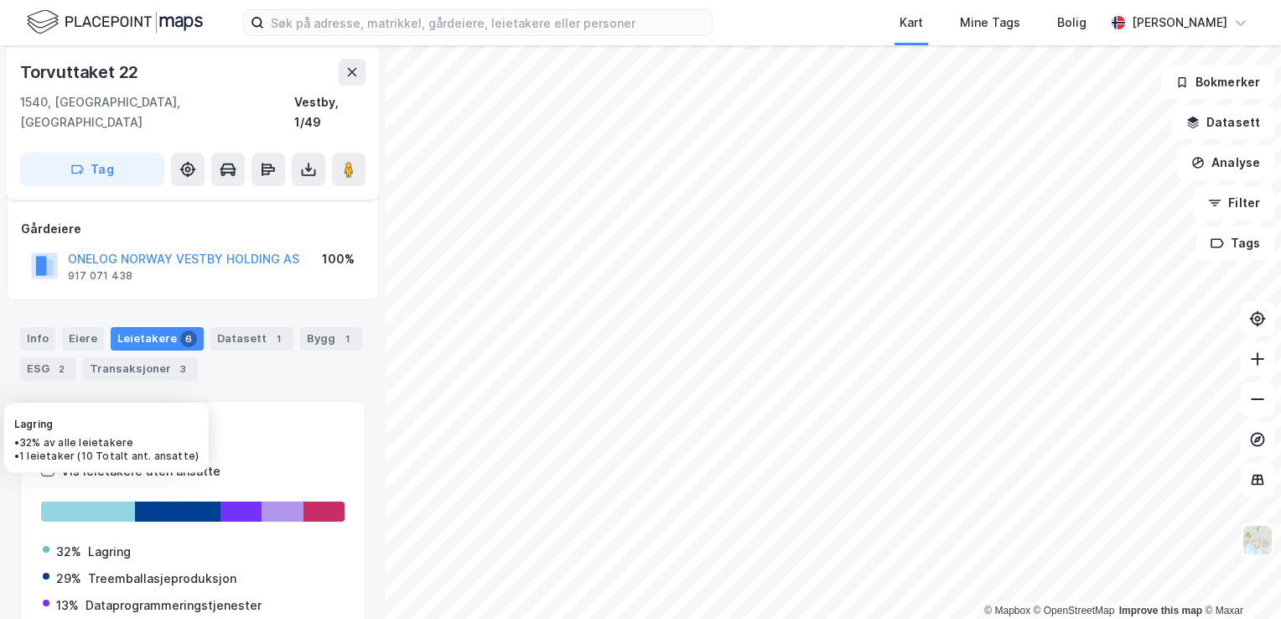
click at [96, 501] on div at bounding box center [88, 511] width 94 height 20
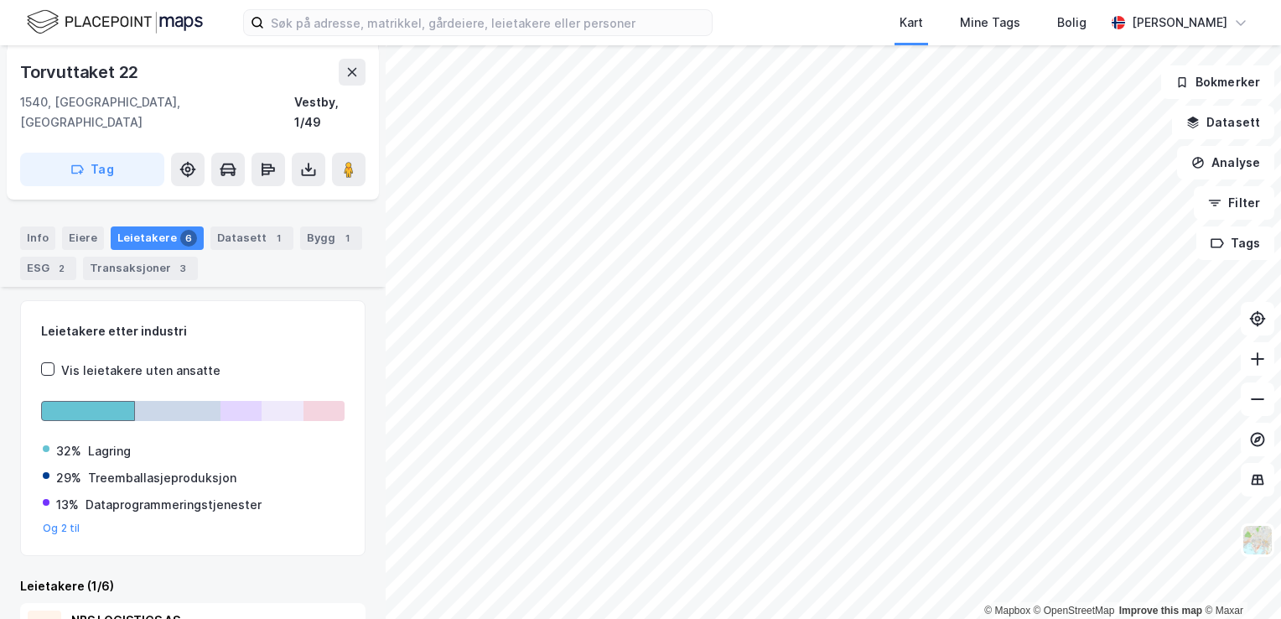
scroll to position [236, 0]
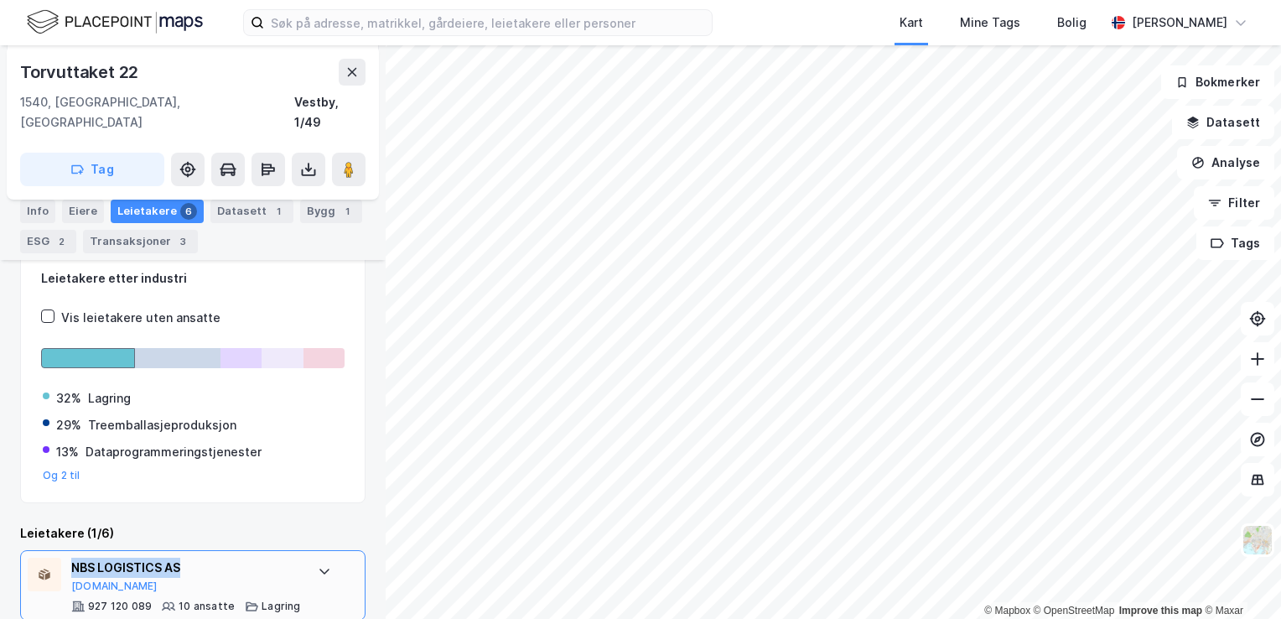
drag, startPoint x: 191, startPoint y: 543, endPoint x: 73, endPoint y: 542, distance: 118.2
click at [73, 558] on div "NBS LOGISTICS AS" at bounding box center [186, 568] width 230 height 20
copy div "NBS LOGISTICS AS"
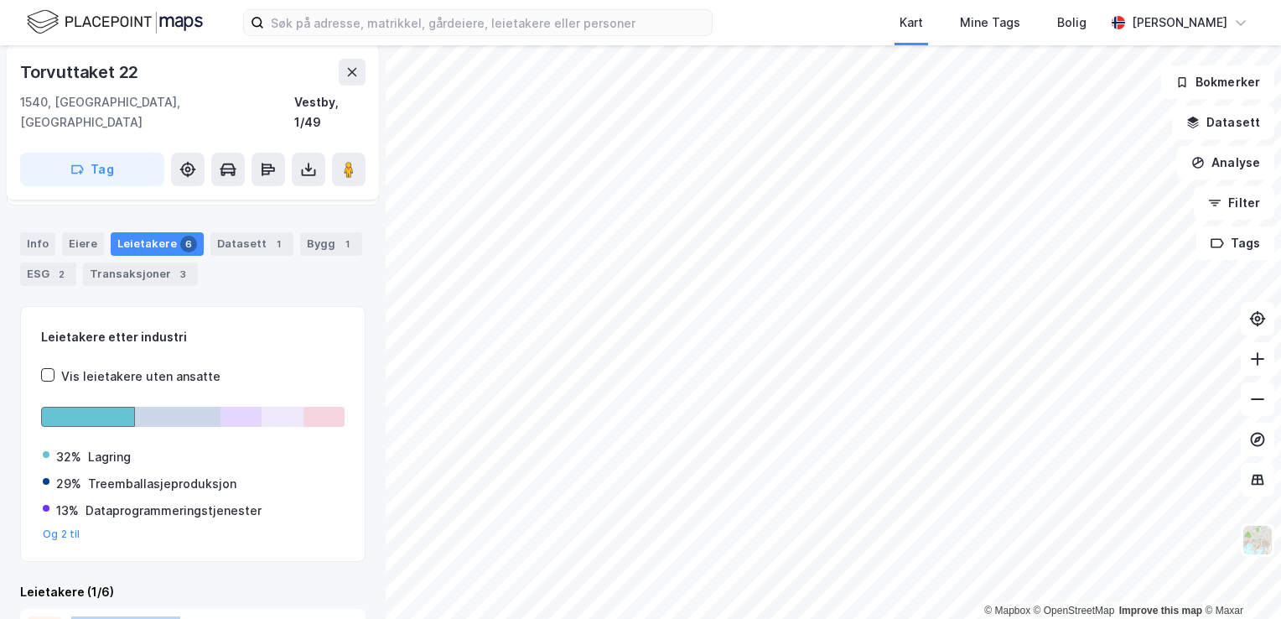
scroll to position [152, 0]
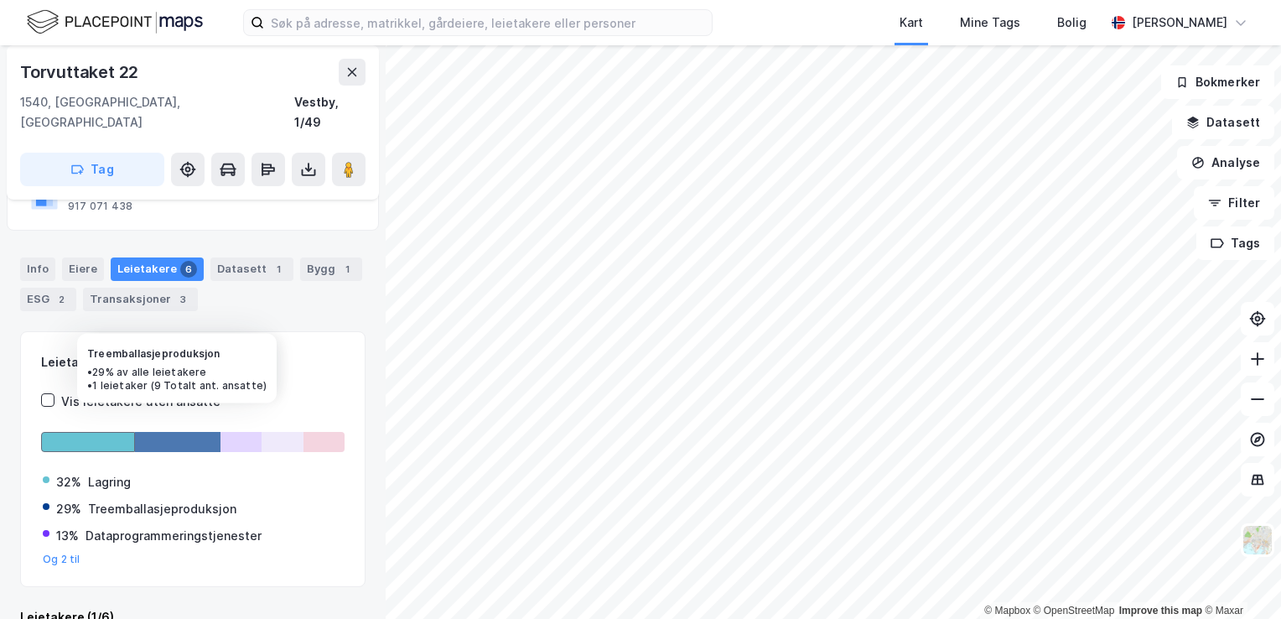
click at [172, 432] on div at bounding box center [178, 442] width 86 height 20
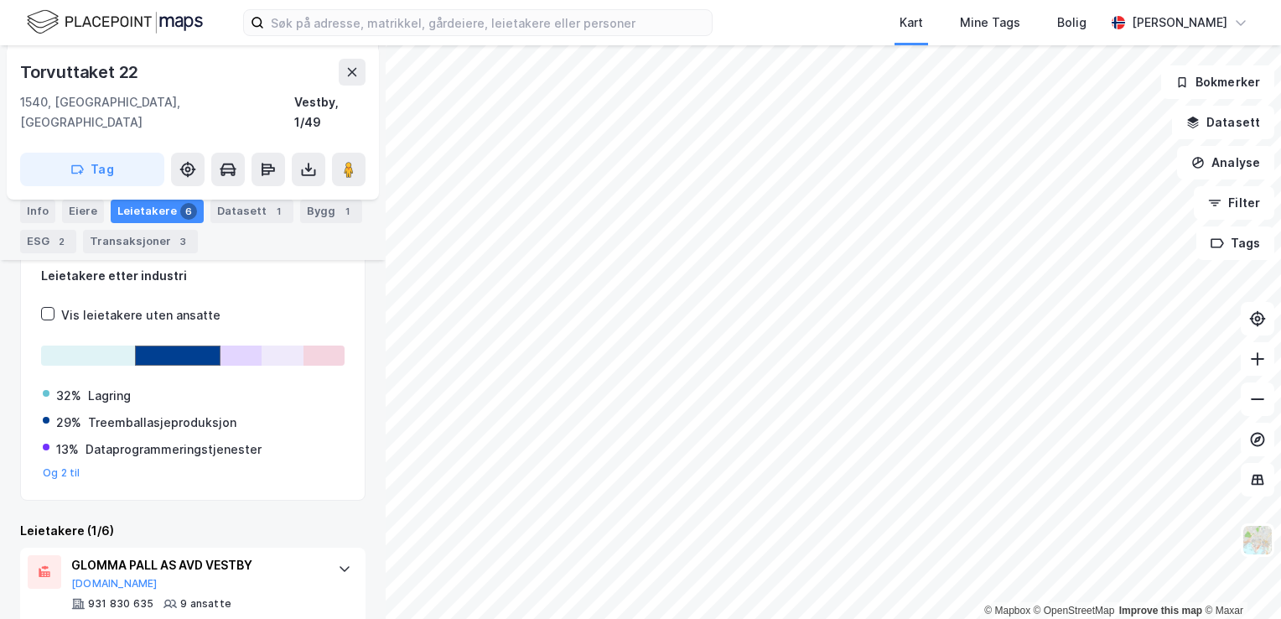
scroll to position [256, 0]
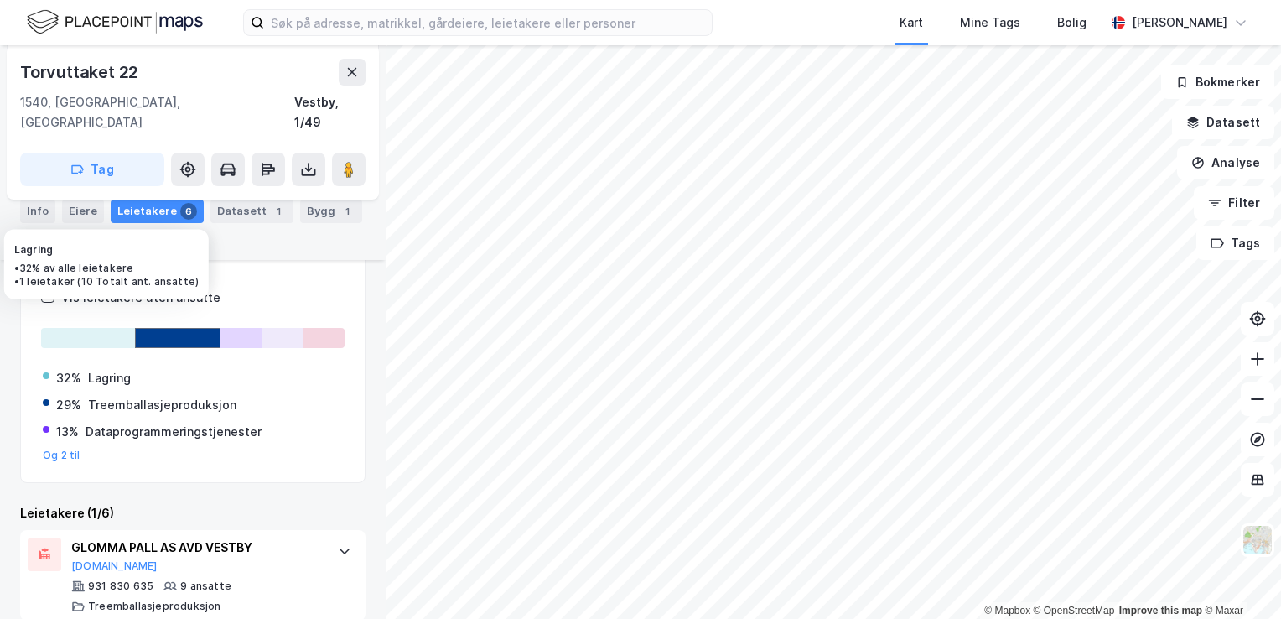
click at [109, 328] on div at bounding box center [88, 338] width 94 height 20
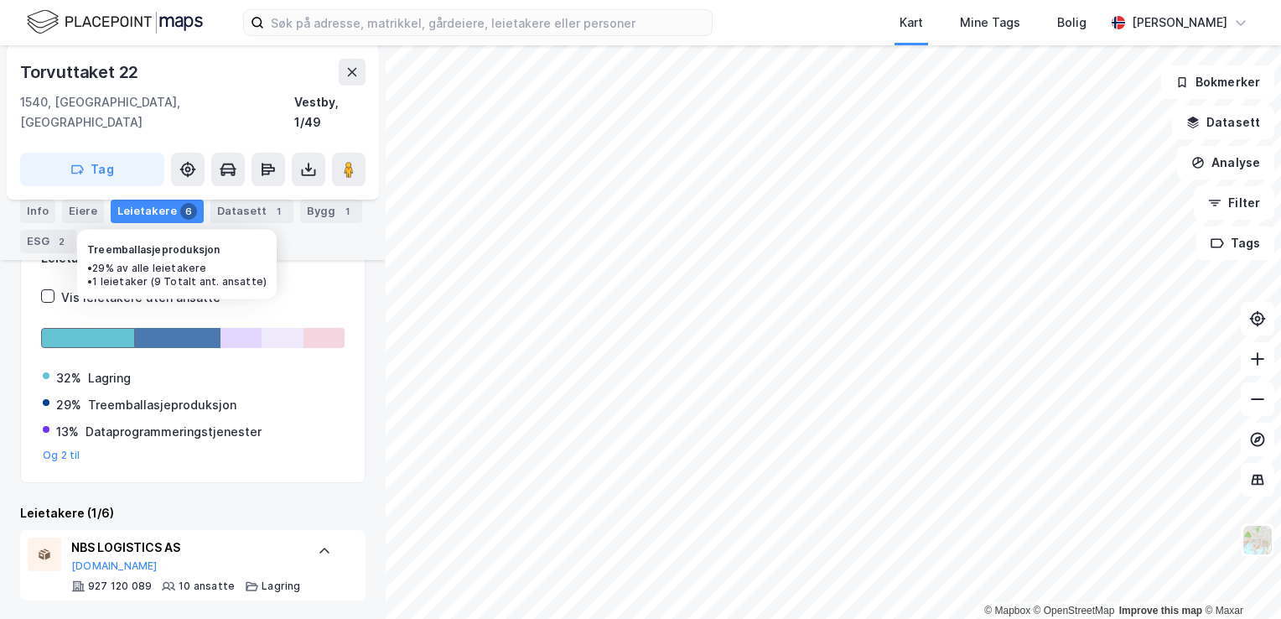
click at [150, 328] on div at bounding box center [178, 338] width 86 height 20
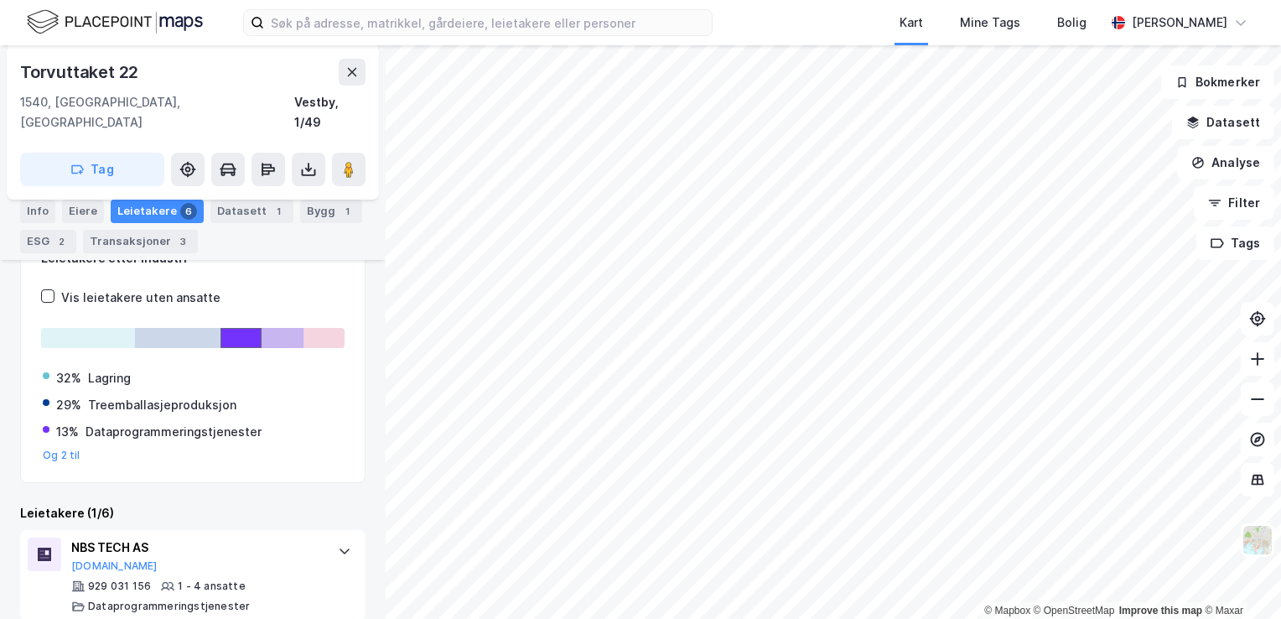
click at [268, 328] on div at bounding box center [282, 338] width 41 height 20
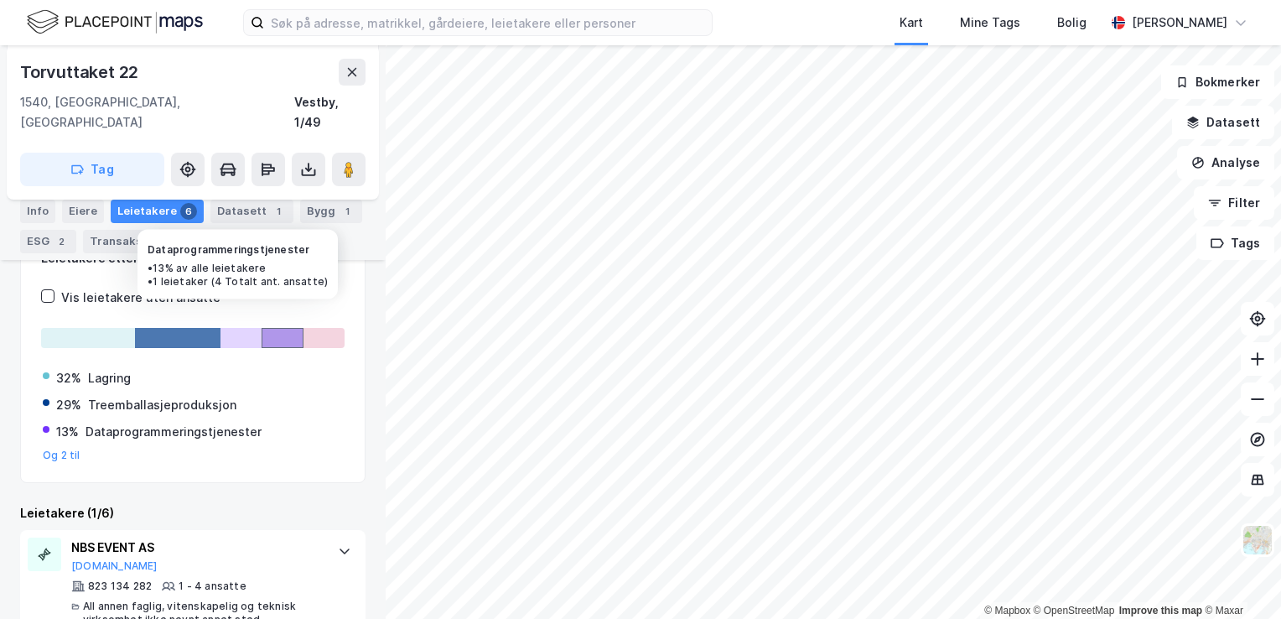
click at [220, 328] on div at bounding box center [240, 338] width 41 height 20
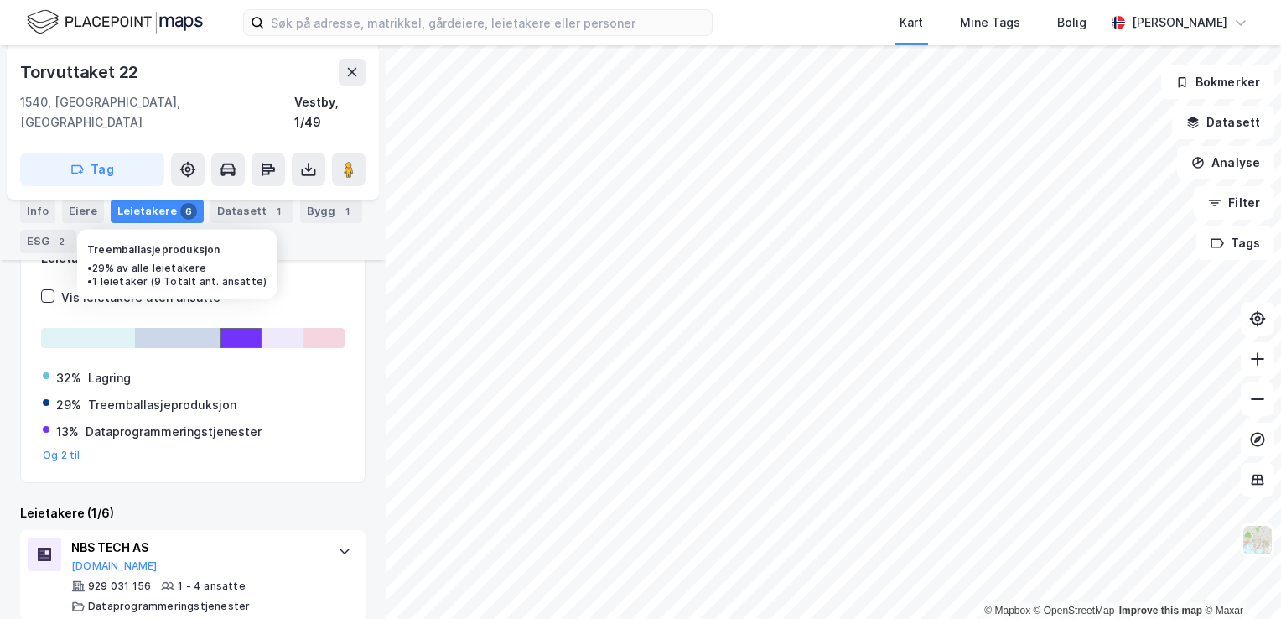
click at [191, 328] on div at bounding box center [178, 338] width 86 height 20
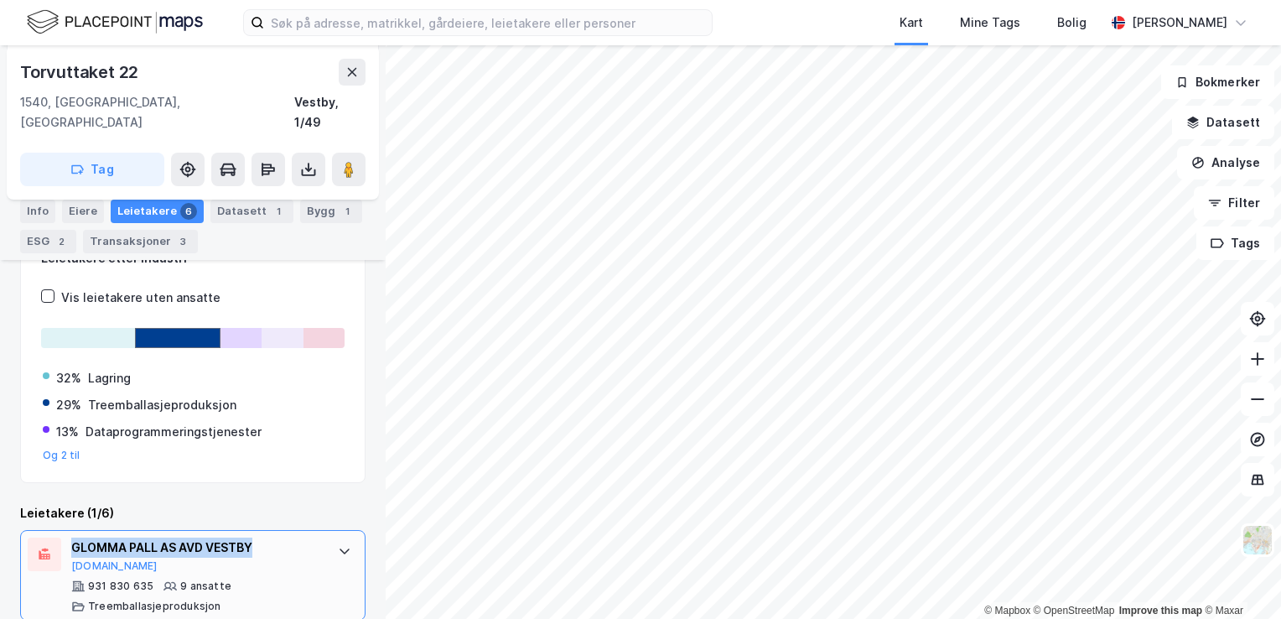
drag, startPoint x: 111, startPoint y: 519, endPoint x: 261, endPoint y: 518, distance: 150.1
click at [261, 537] on div "GLOMMA PALL AS AVD VESTBY" at bounding box center [196, 547] width 250 height 20
copy div "GLOMMA PALL AS AVD VESTBY"
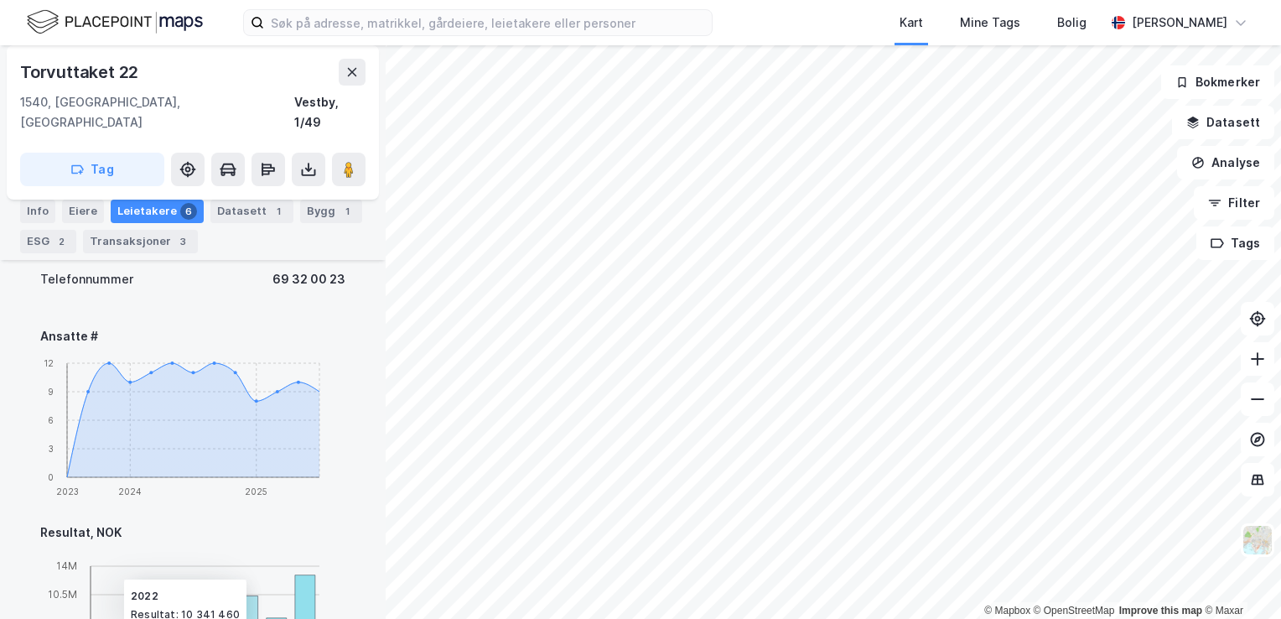
scroll to position [759, 0]
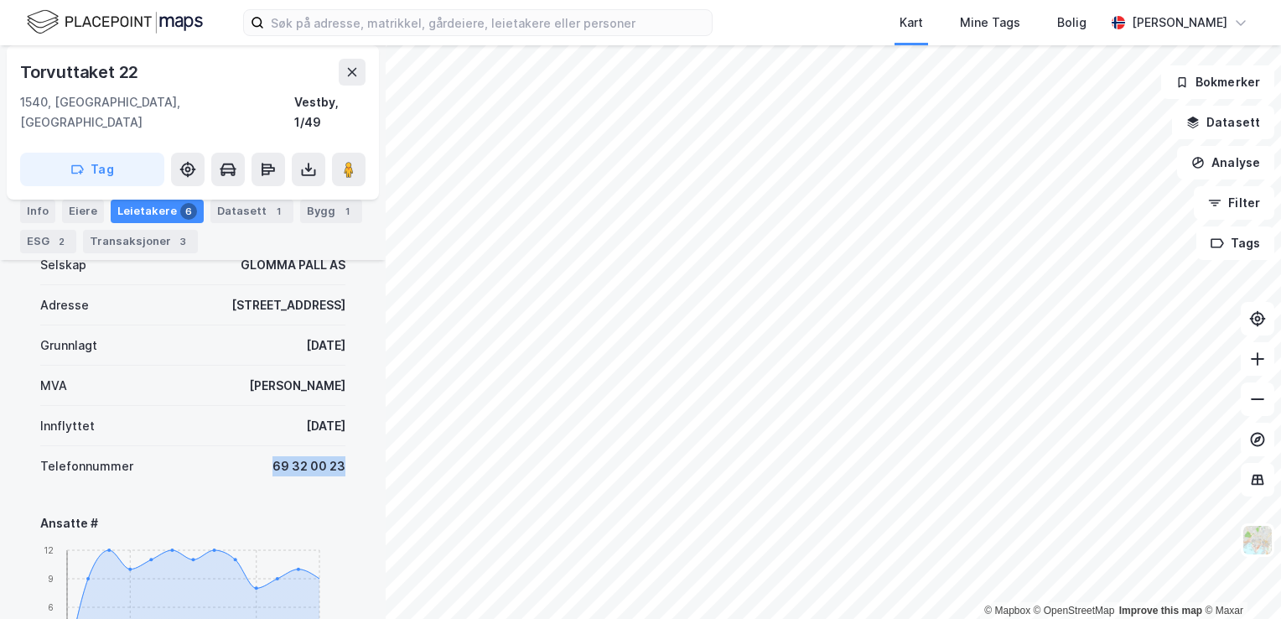
drag, startPoint x: 267, startPoint y: 448, endPoint x: 335, endPoint y: 447, distance: 68.8
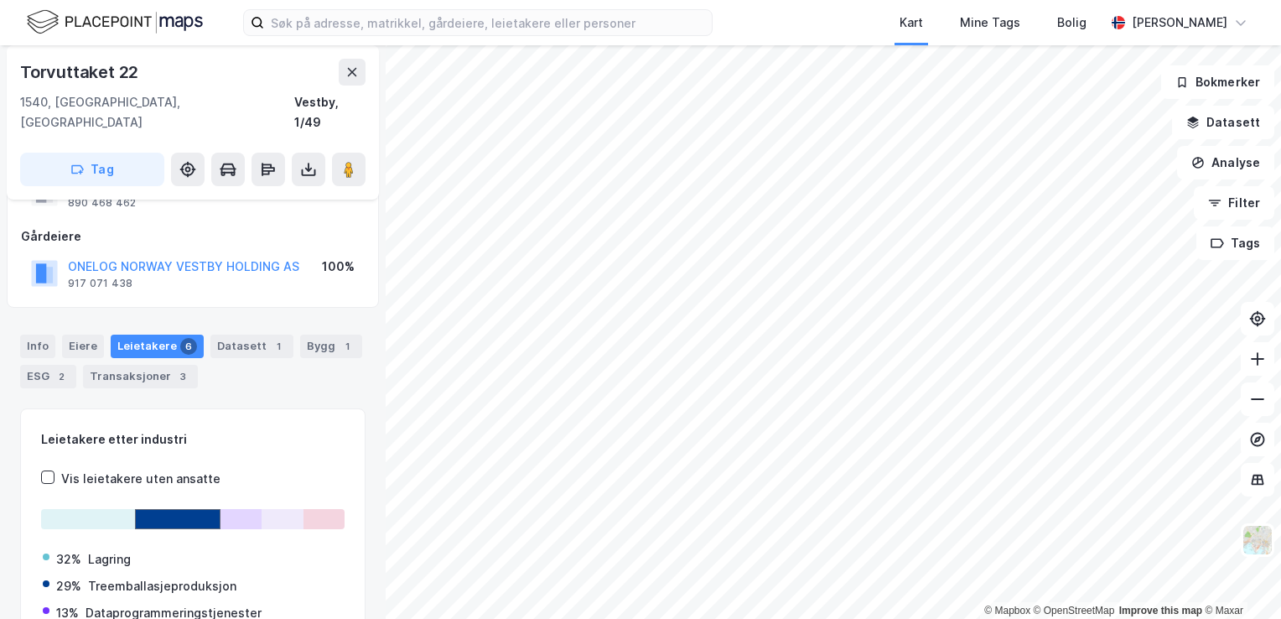
scroll to position [0, 0]
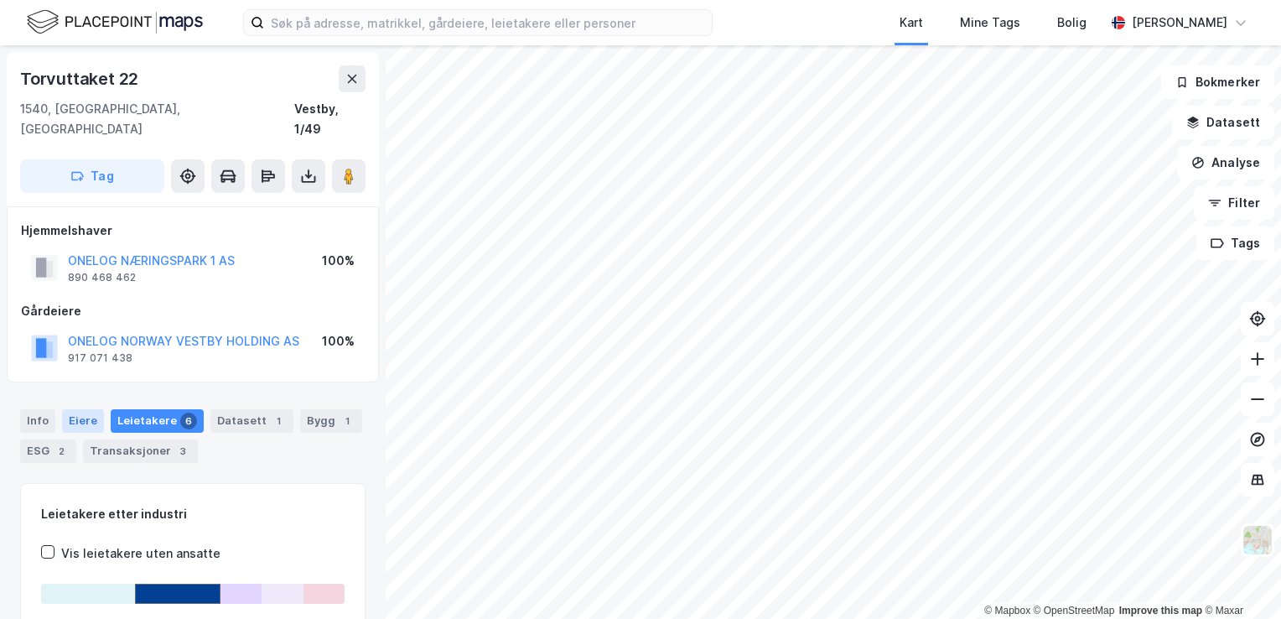
click at [83, 409] on div "Eiere" at bounding box center [83, 420] width 42 height 23
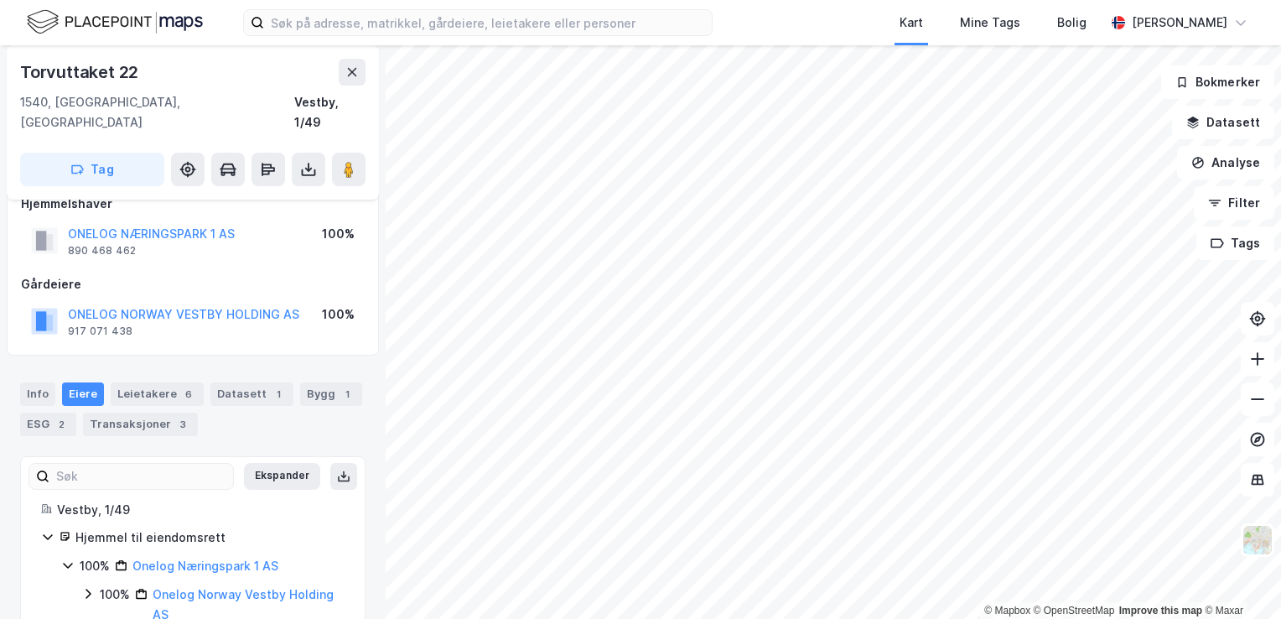
scroll to position [53, 0]
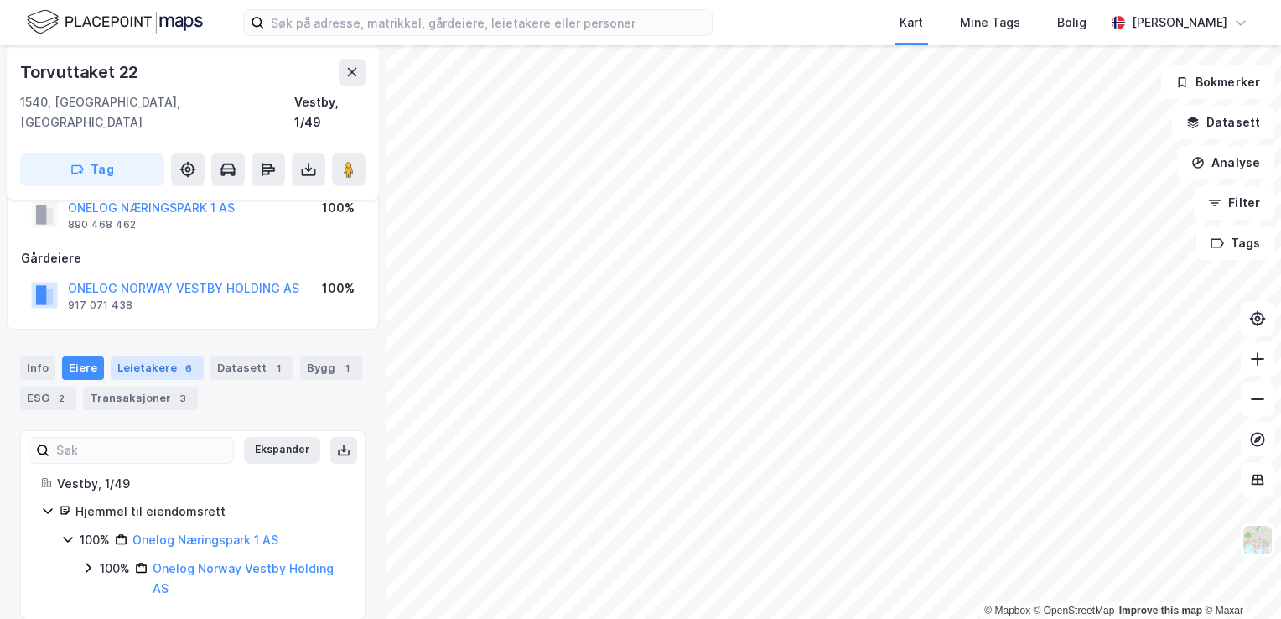
click at [143, 356] on div "Leietakere 6" at bounding box center [157, 367] width 93 height 23
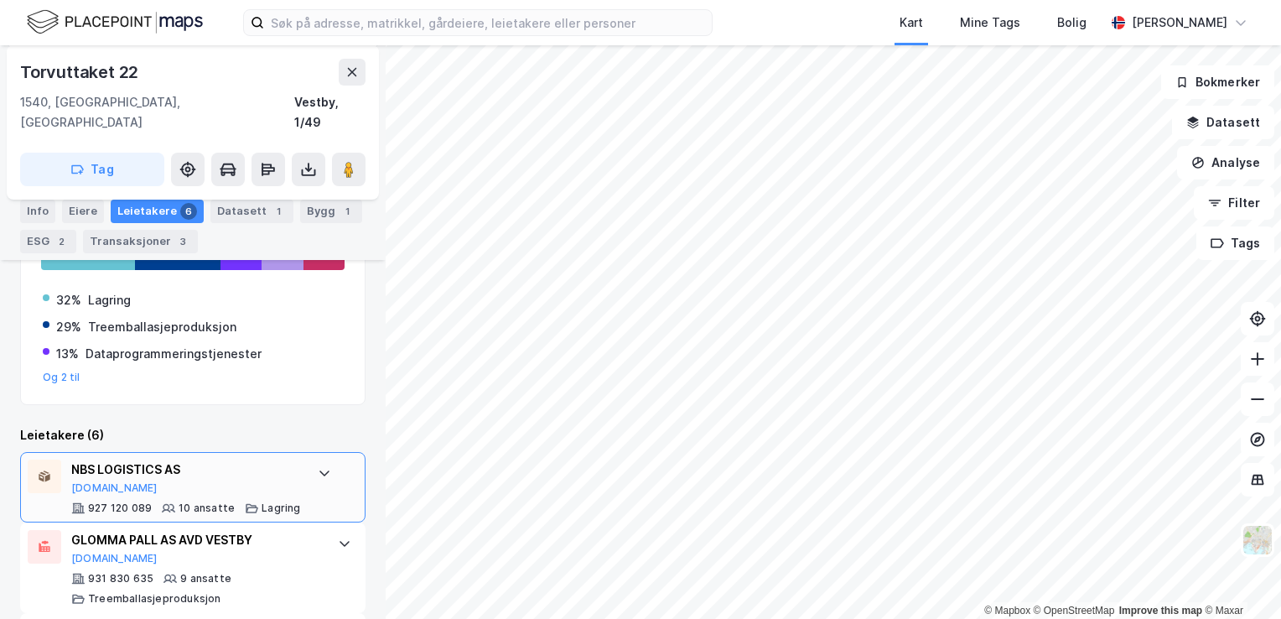
scroll to position [250, 0]
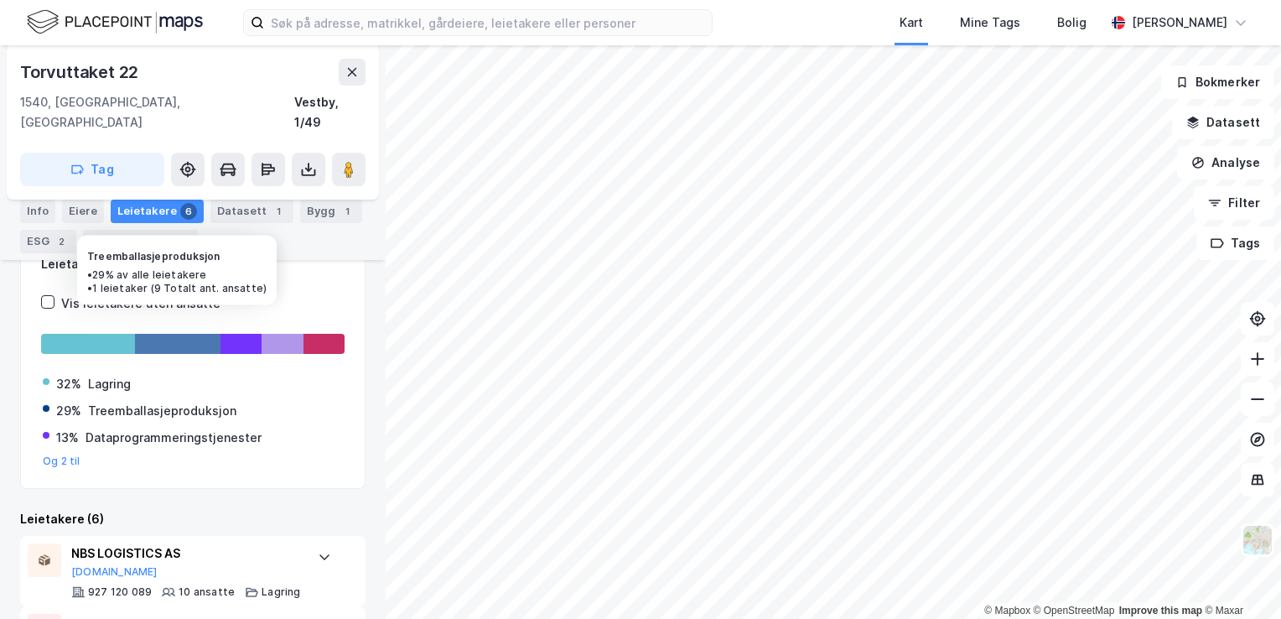
click at [184, 334] on div at bounding box center [178, 344] width 86 height 20
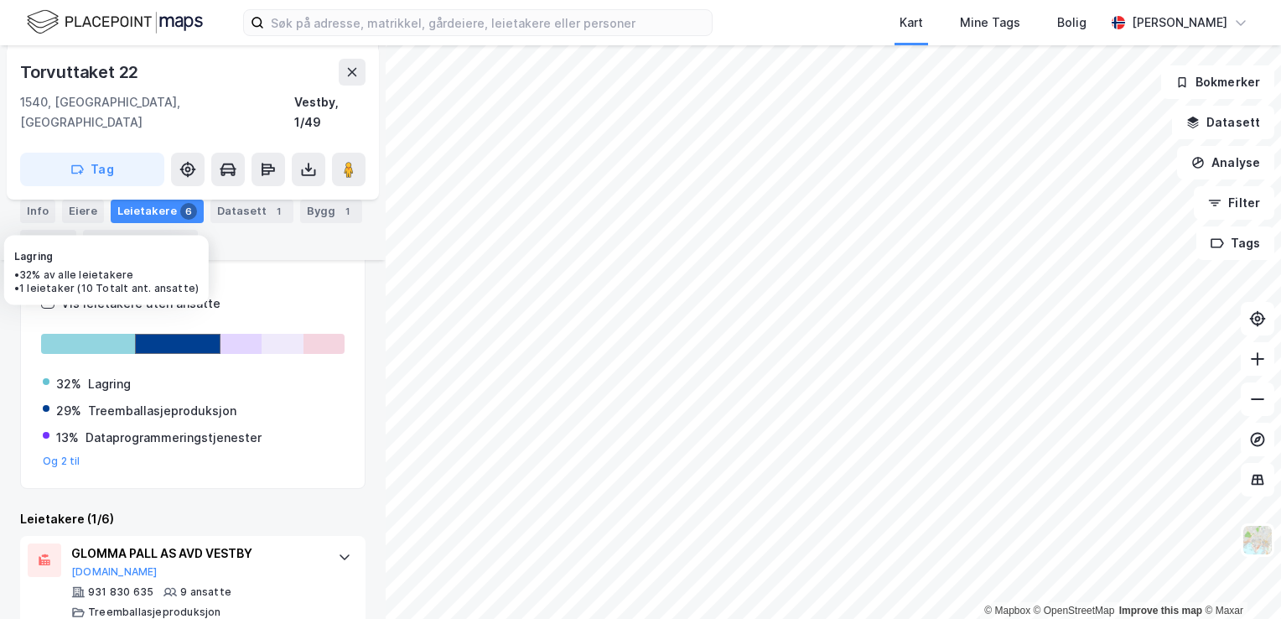
click at [116, 334] on div at bounding box center [88, 344] width 94 height 20
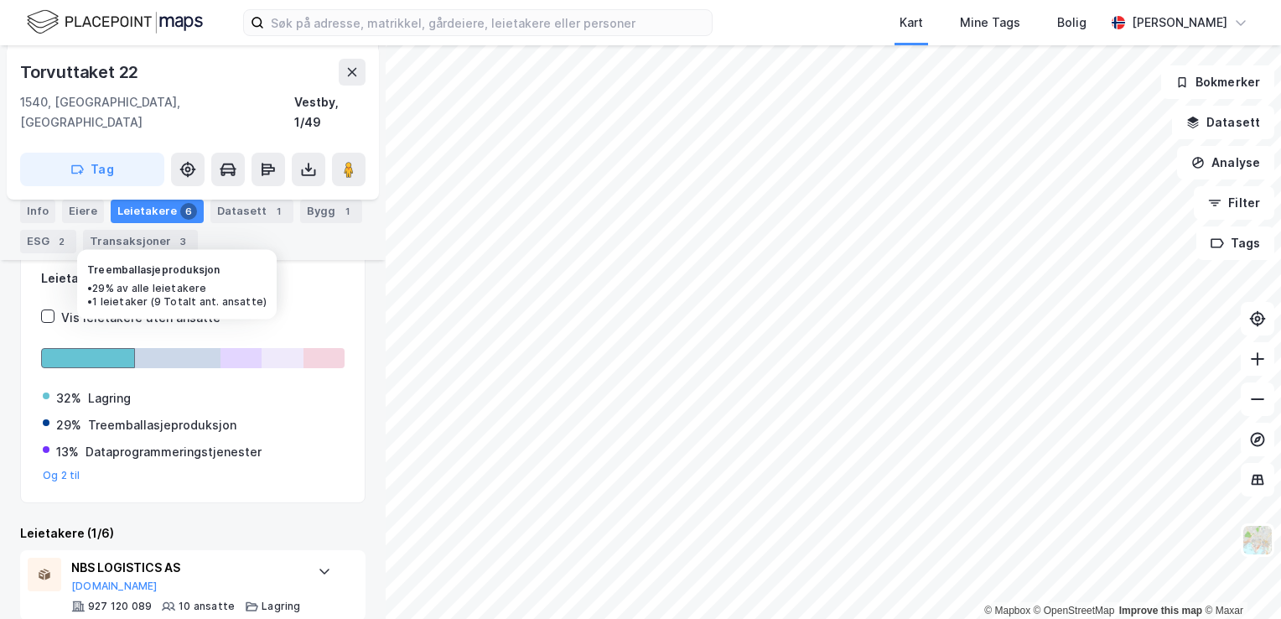
click at [178, 348] on div at bounding box center [178, 358] width 86 height 20
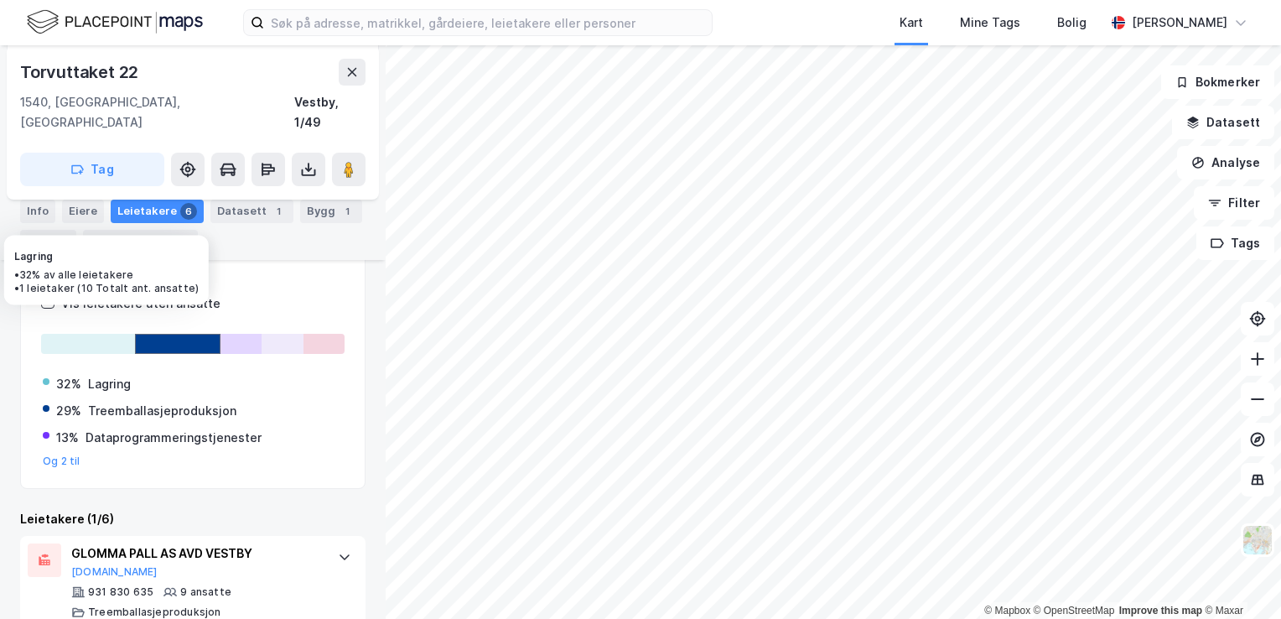
click at [97, 334] on div at bounding box center [88, 344] width 94 height 20
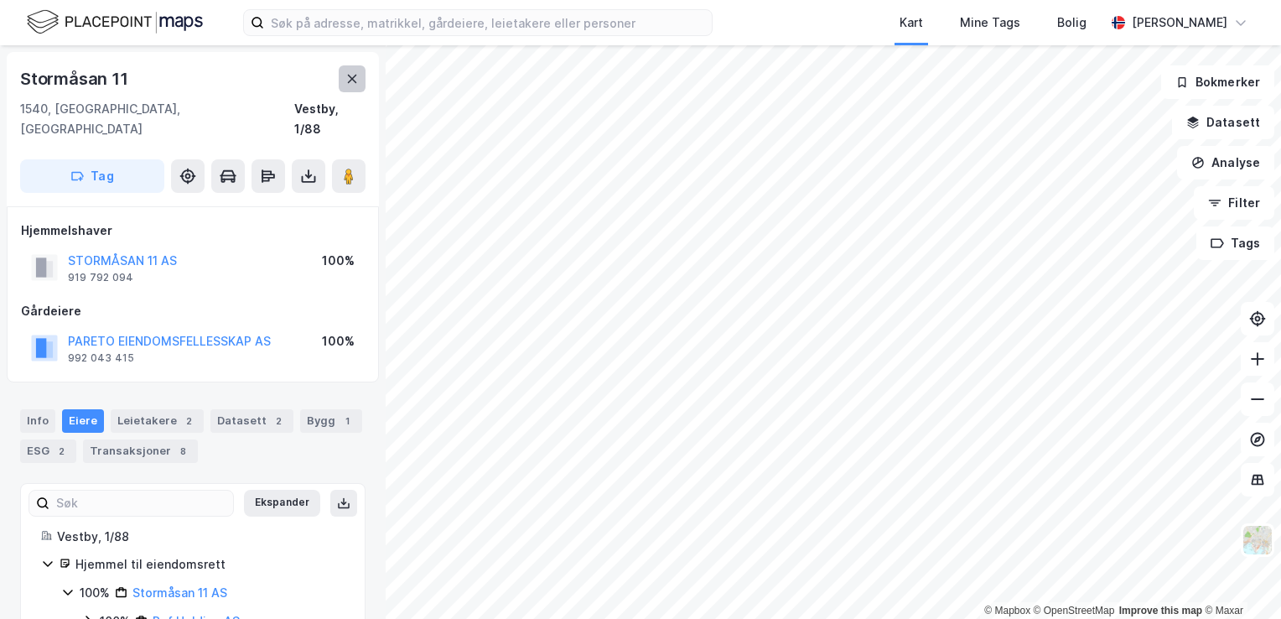
click at [359, 72] on button at bounding box center [352, 78] width 27 height 27
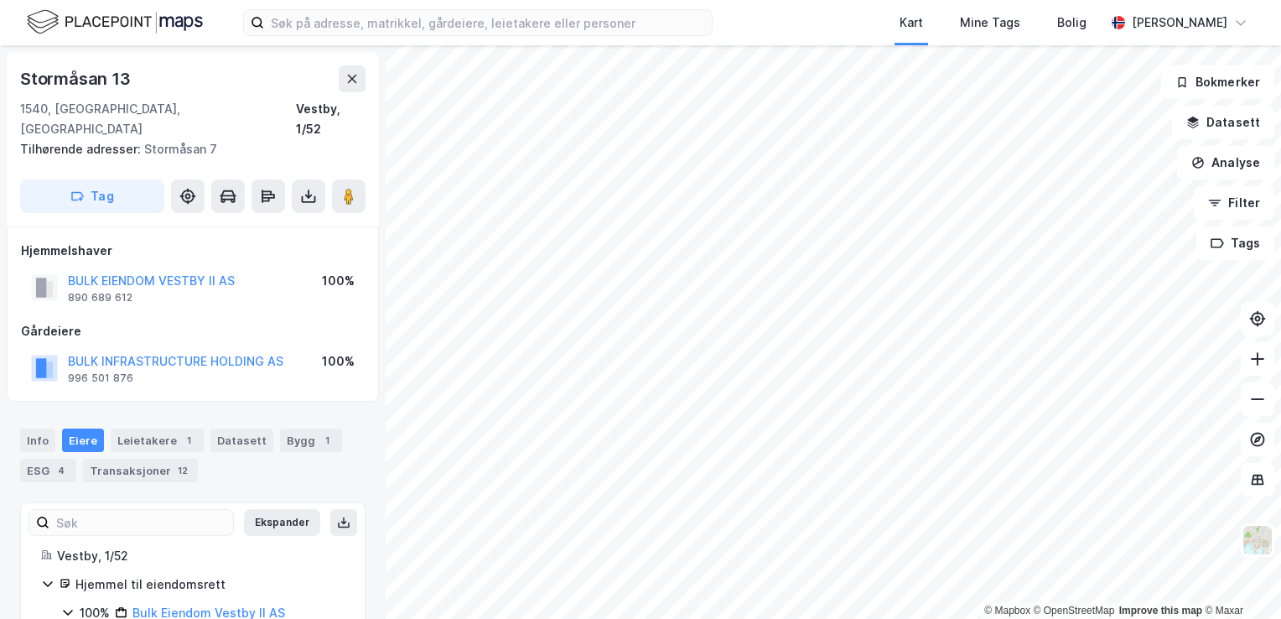
click at [339, 271] on div "100%" at bounding box center [338, 281] width 33 height 20
drag, startPoint x: 339, startPoint y: 264, endPoint x: 340, endPoint y: 334, distance: 69.6
click at [340, 351] on div "100%" at bounding box center [338, 361] width 33 height 20
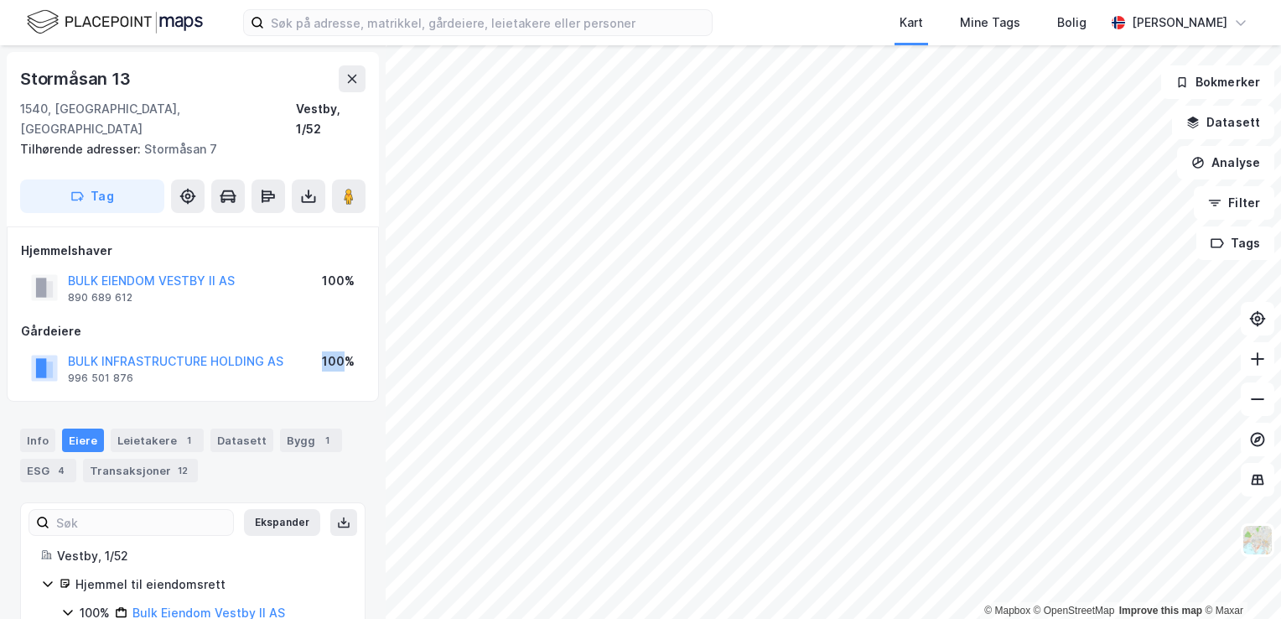
click at [340, 351] on div "100%" at bounding box center [338, 361] width 33 height 20
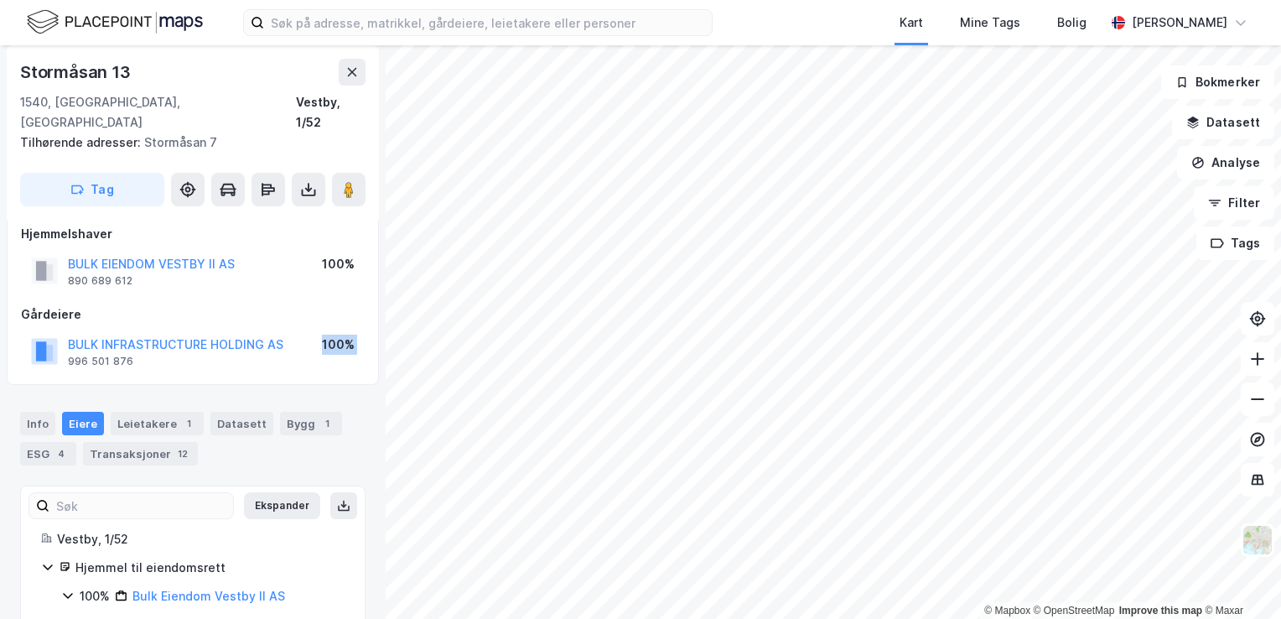
scroll to position [47, 0]
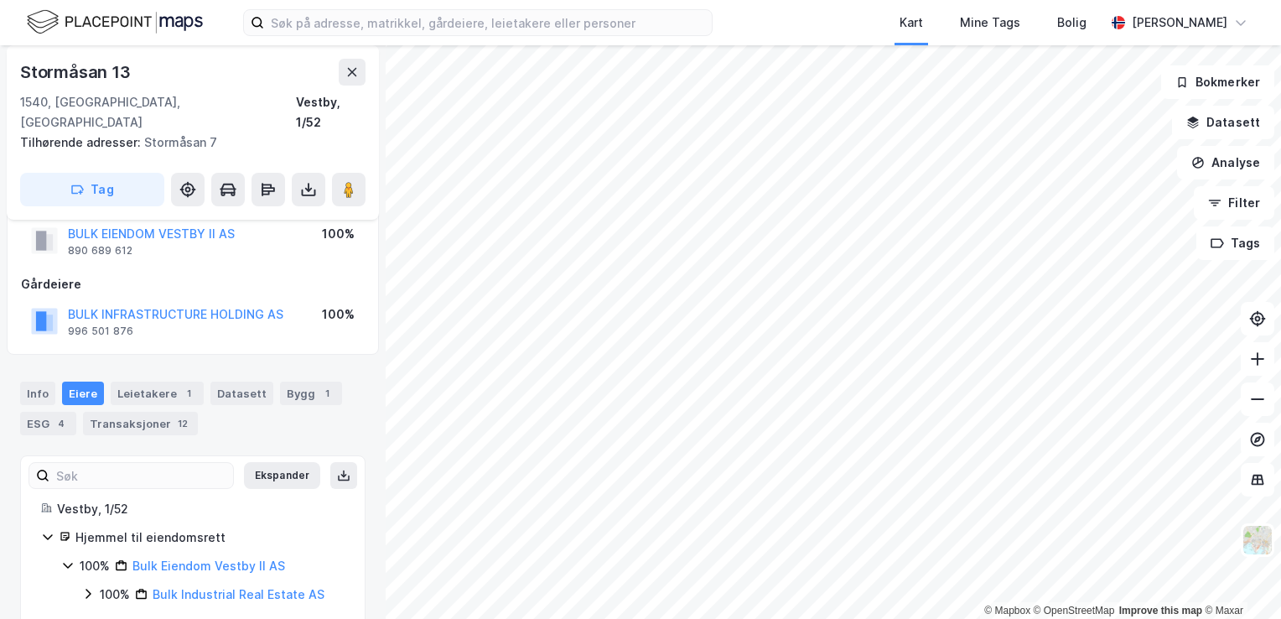
click at [84, 587] on icon at bounding box center [87, 593] width 13 height 13
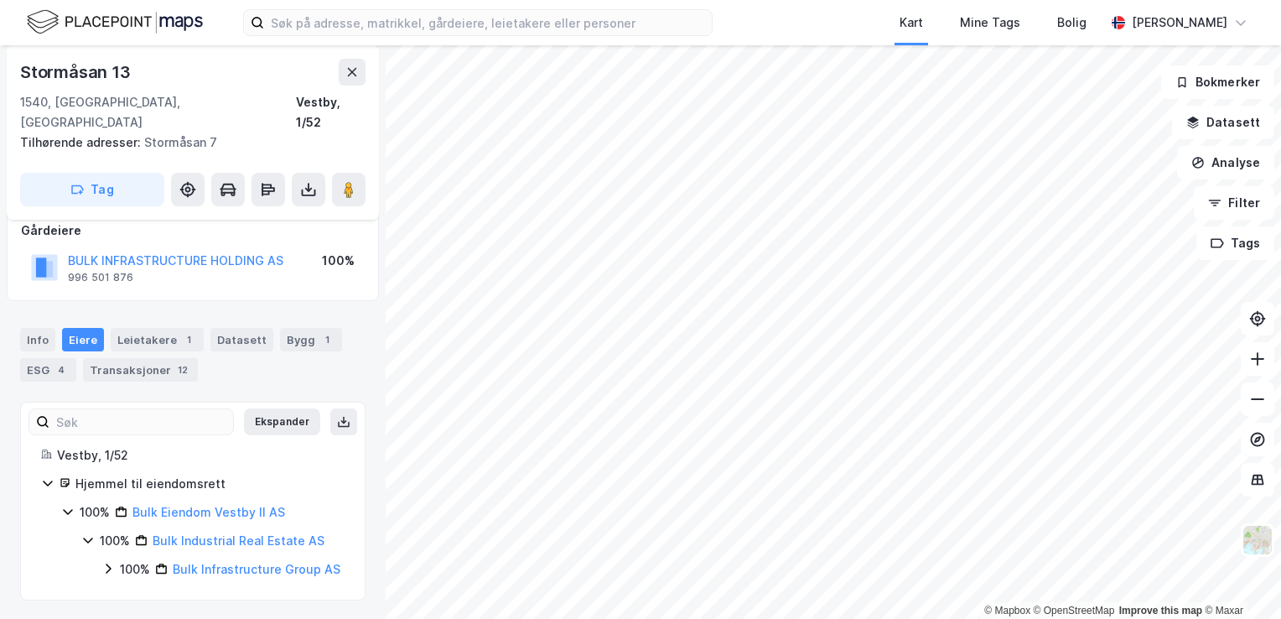
click at [109, 563] on icon at bounding box center [108, 568] width 5 height 10
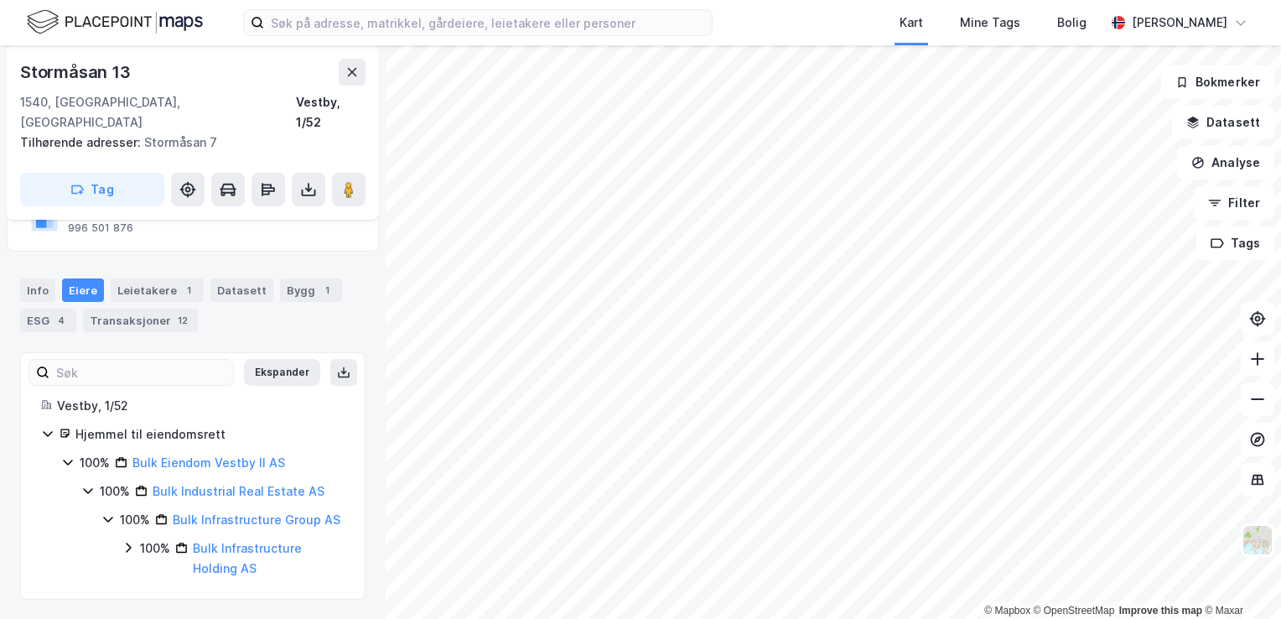
click at [124, 542] on icon at bounding box center [128, 547] width 13 height 13
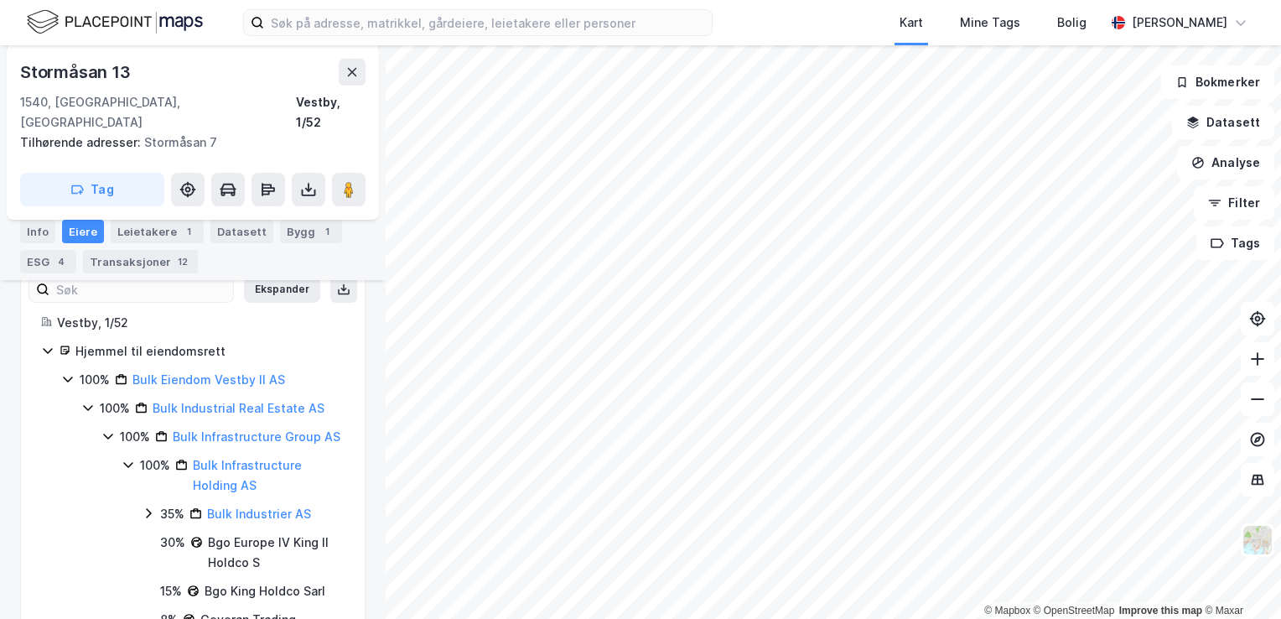
scroll to position [232, 0]
click at [127, 457] on div "100% Bulk Infrastructure Holding AS" at bounding box center [233, 476] width 223 height 40
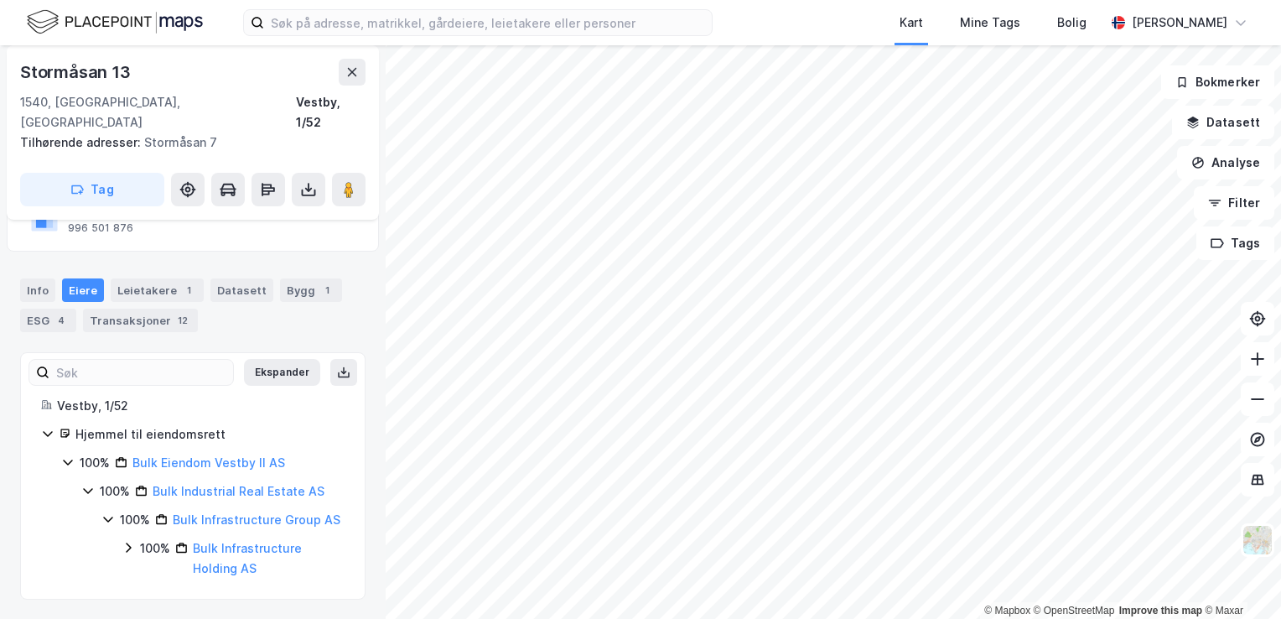
click at [69, 460] on icon at bounding box center [67, 463] width 9 height 6
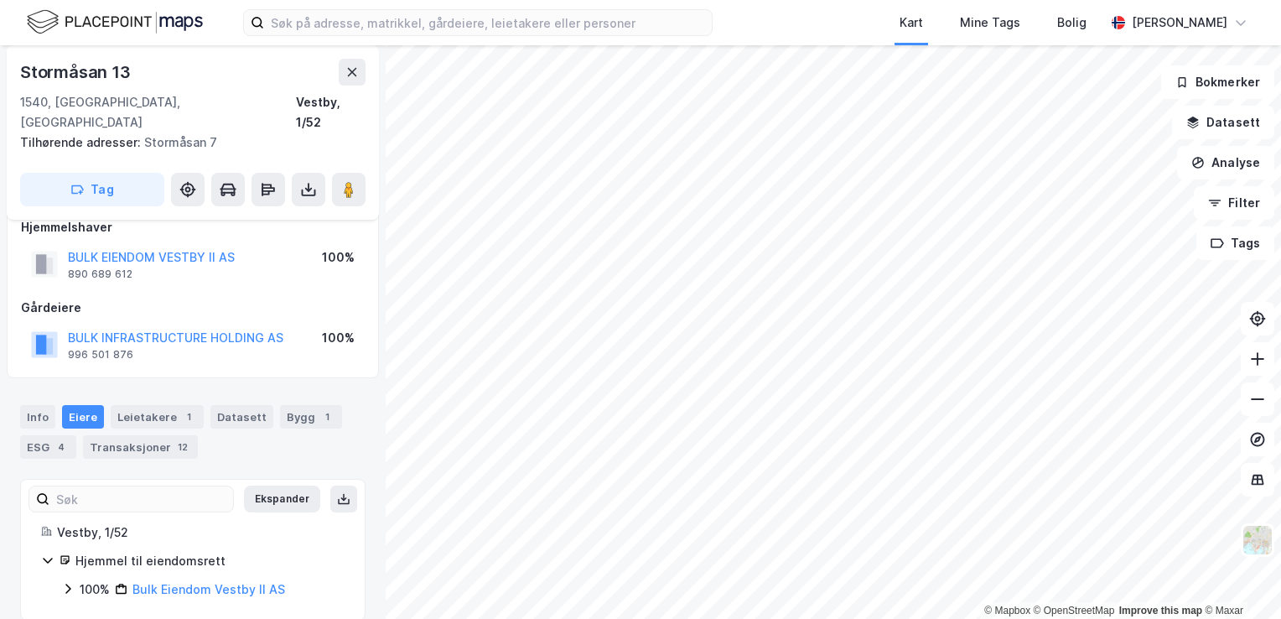
click at [132, 407] on div "Info Eiere Leietakere 1 Datasett Bygg 1 ESG 4 Transaksjoner 12" at bounding box center [192, 432] width 345 height 54
click at [136, 405] on div "Leietakere 1" at bounding box center [157, 416] width 93 height 23
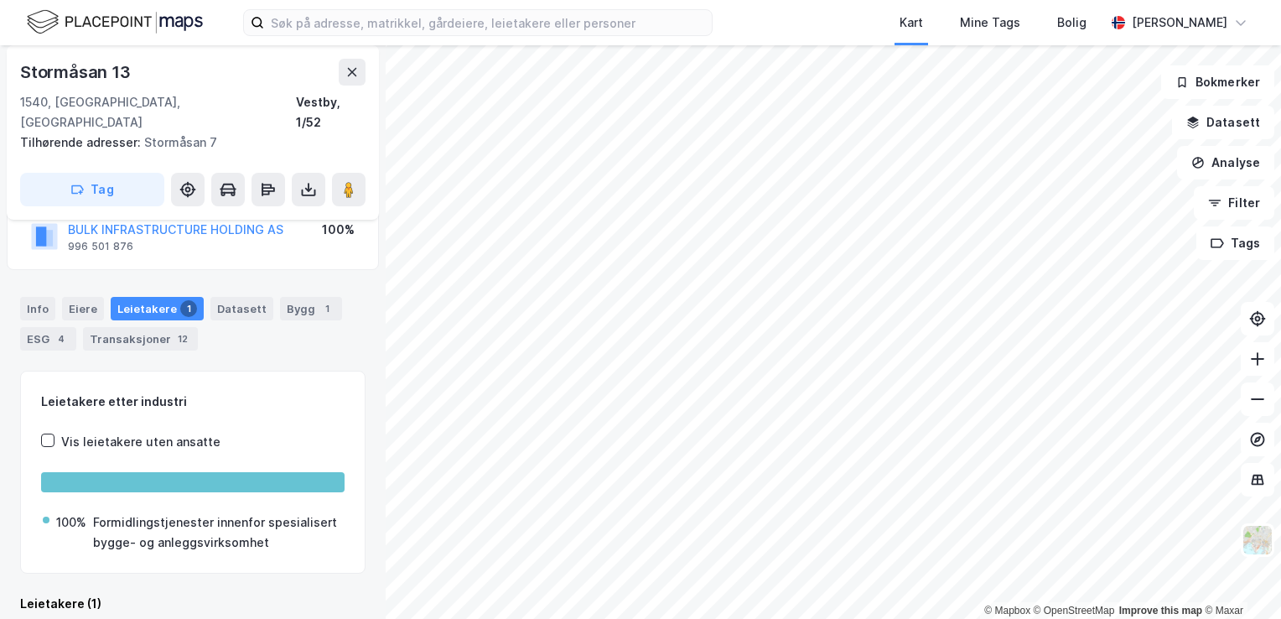
scroll to position [232, 0]
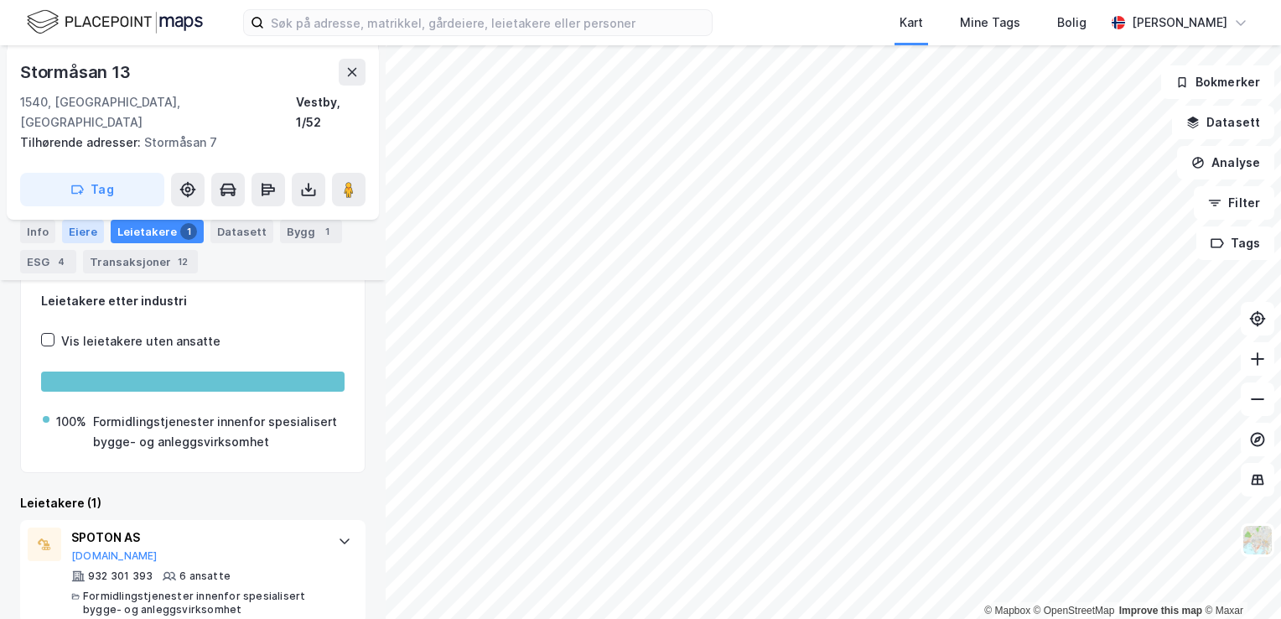
click at [75, 226] on div "Eiere" at bounding box center [83, 231] width 42 height 23
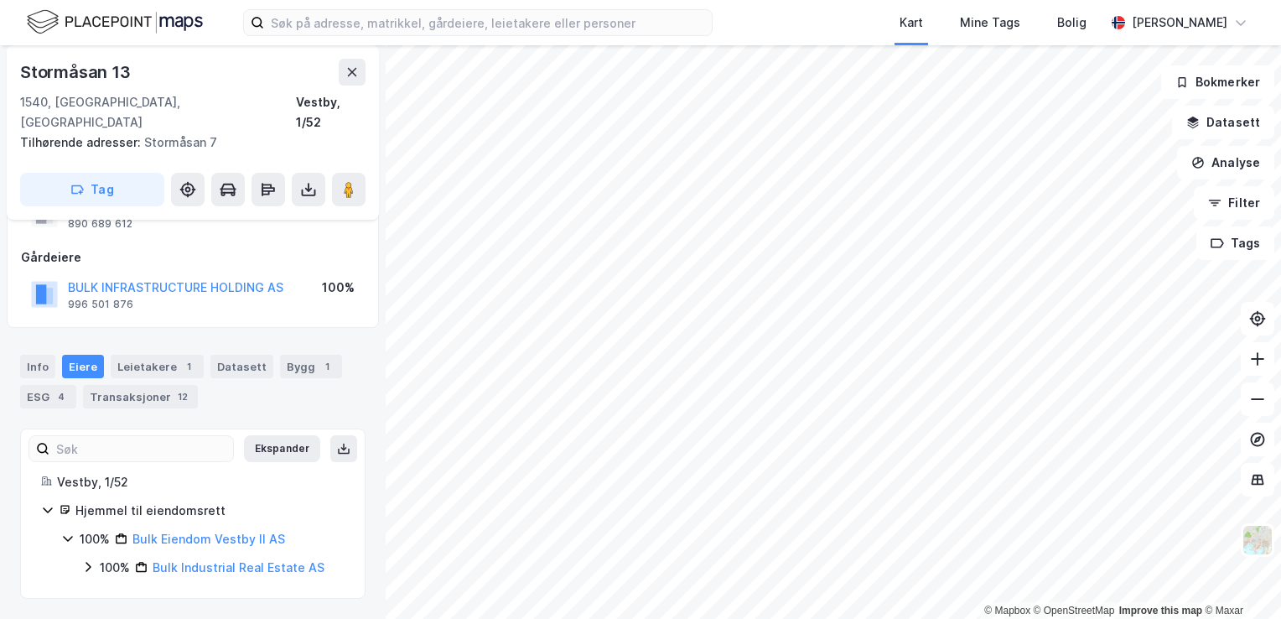
scroll to position [53, 0]
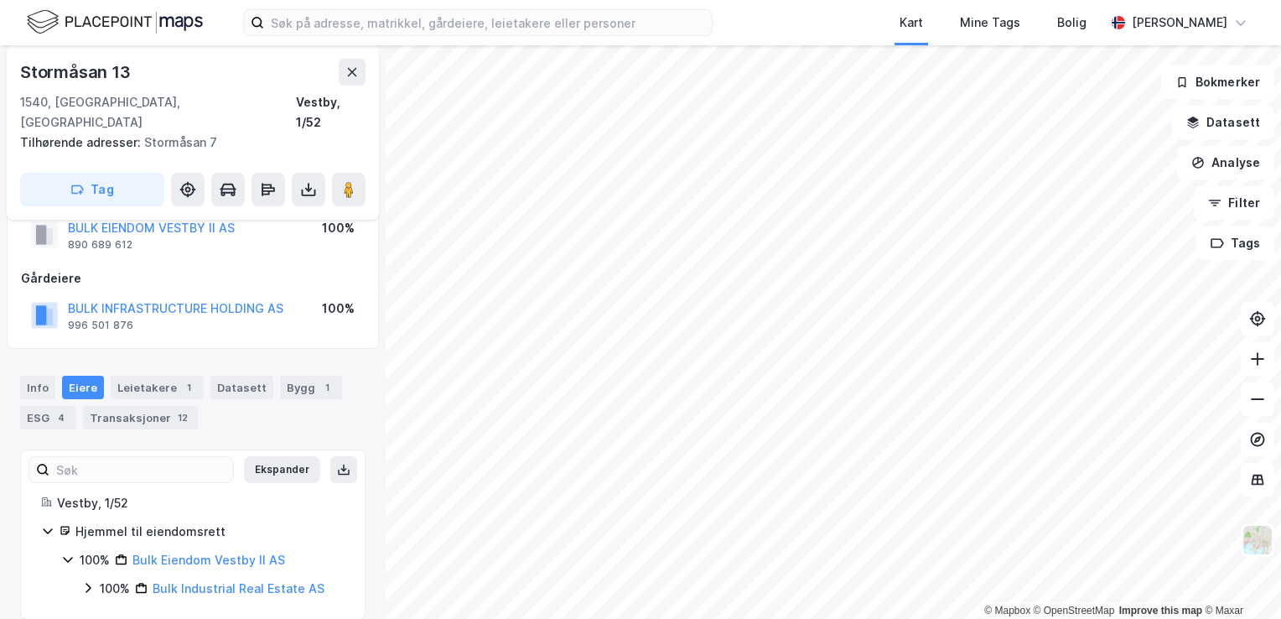
click at [127, 75] on div "Stormåsan 13" at bounding box center [77, 72] width 114 height 27
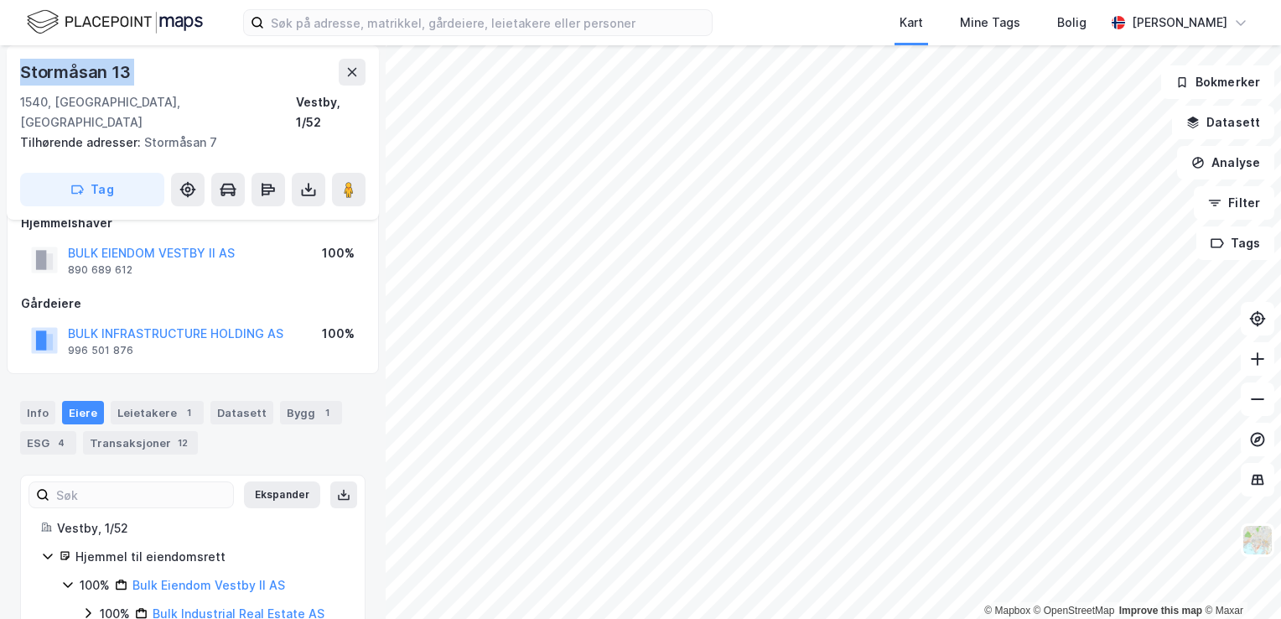
scroll to position [43, 0]
